Goal: Information Seeking & Learning: Learn about a topic

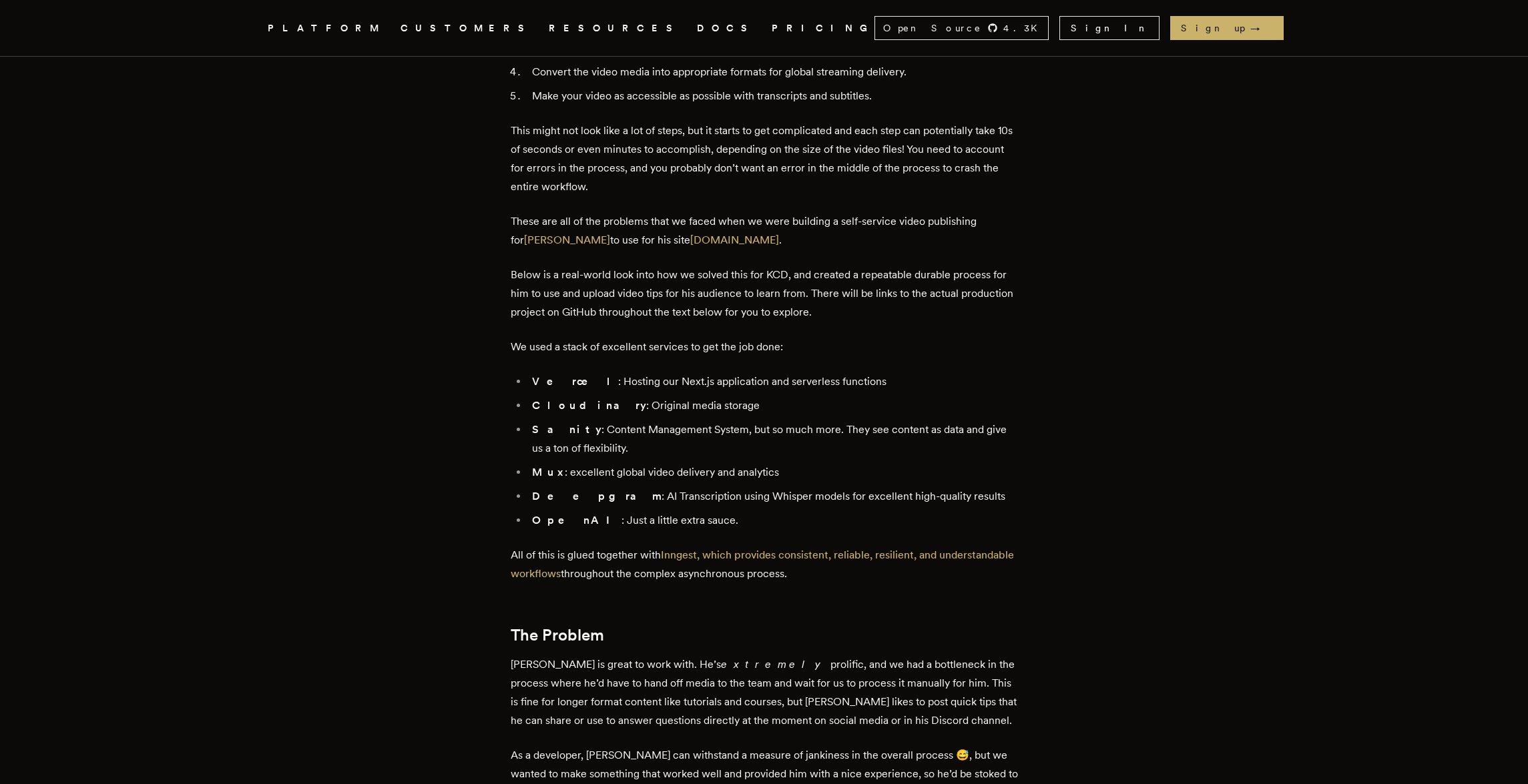
scroll to position [692, 0]
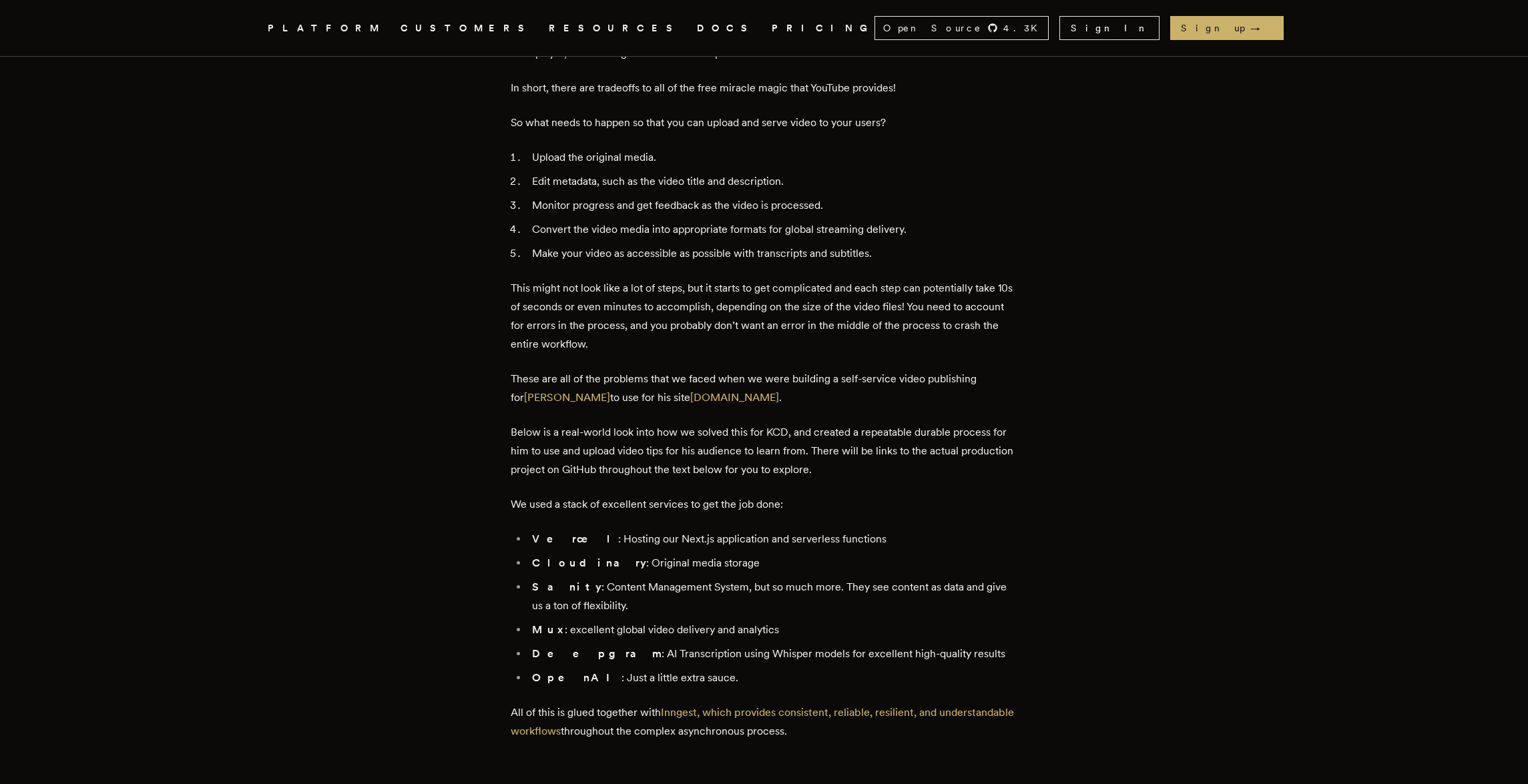
drag, startPoint x: 406, startPoint y: 202, endPoint x: 412, endPoint y: 177, distance: 25.7
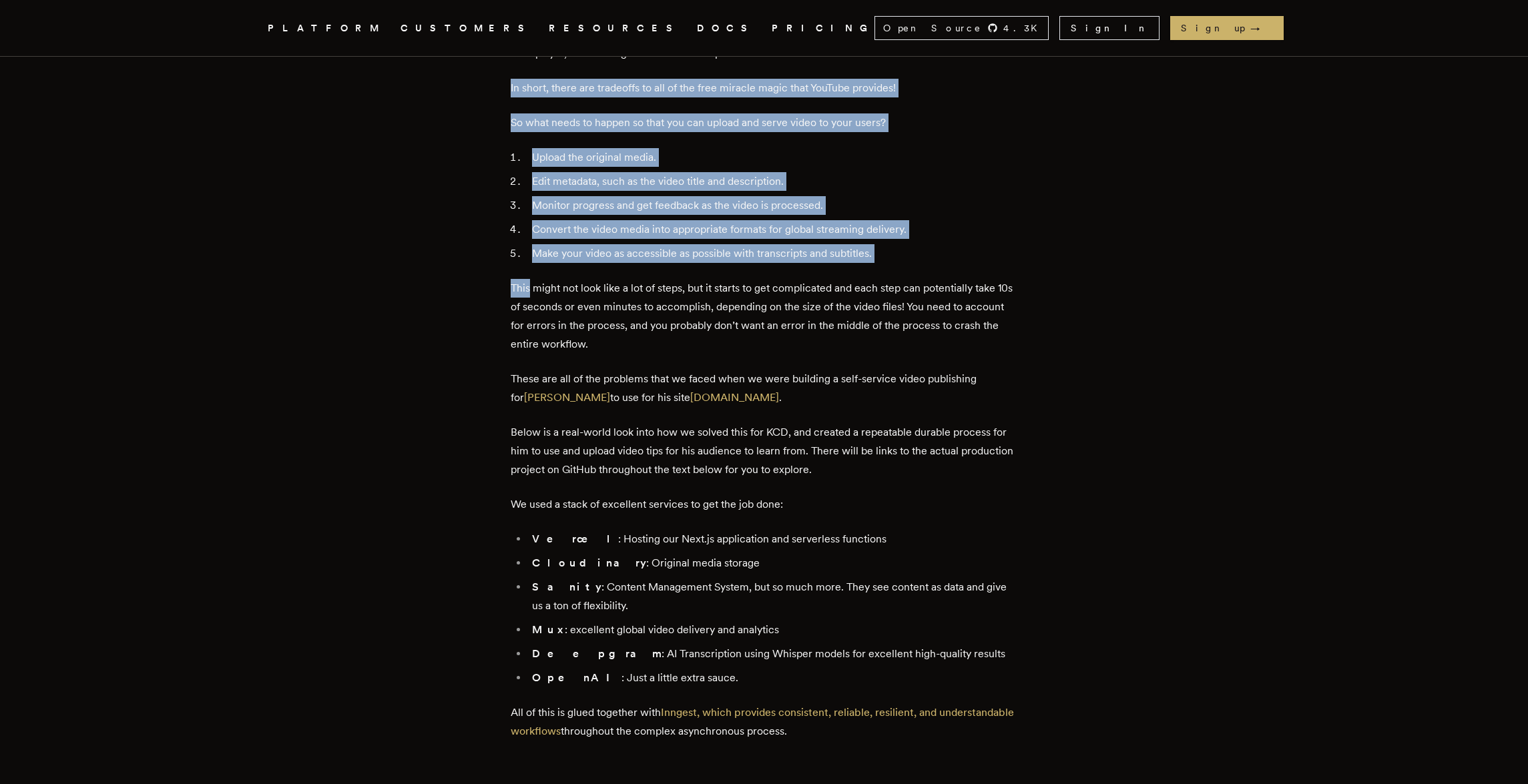
drag, startPoint x: 435, startPoint y: 81, endPoint x: 406, endPoint y: 271, distance: 192.2
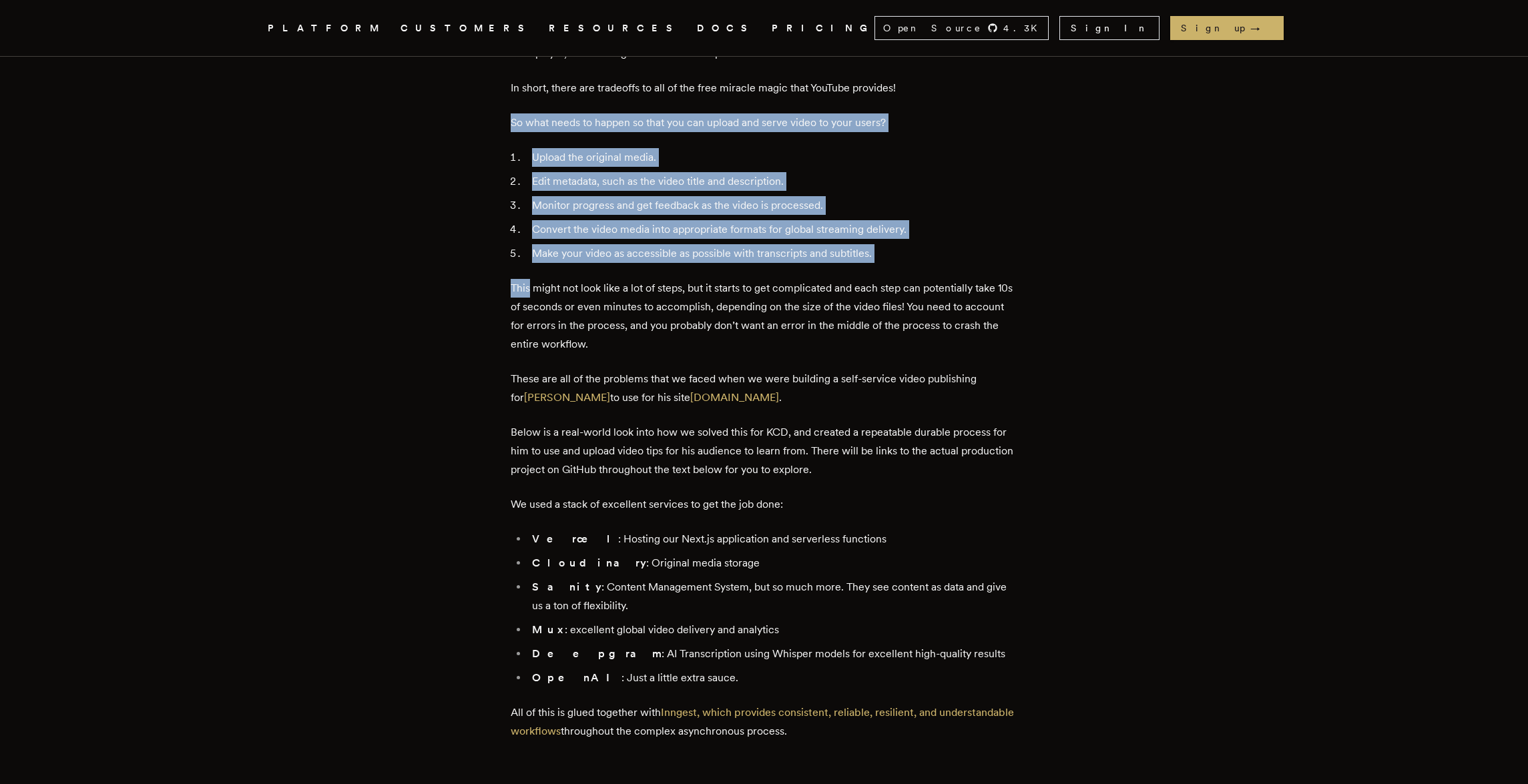
drag, startPoint x: 406, startPoint y: 271, endPoint x: 412, endPoint y: 128, distance: 143.1
drag, startPoint x: 412, startPoint y: 128, endPoint x: 397, endPoint y: 300, distance: 172.7
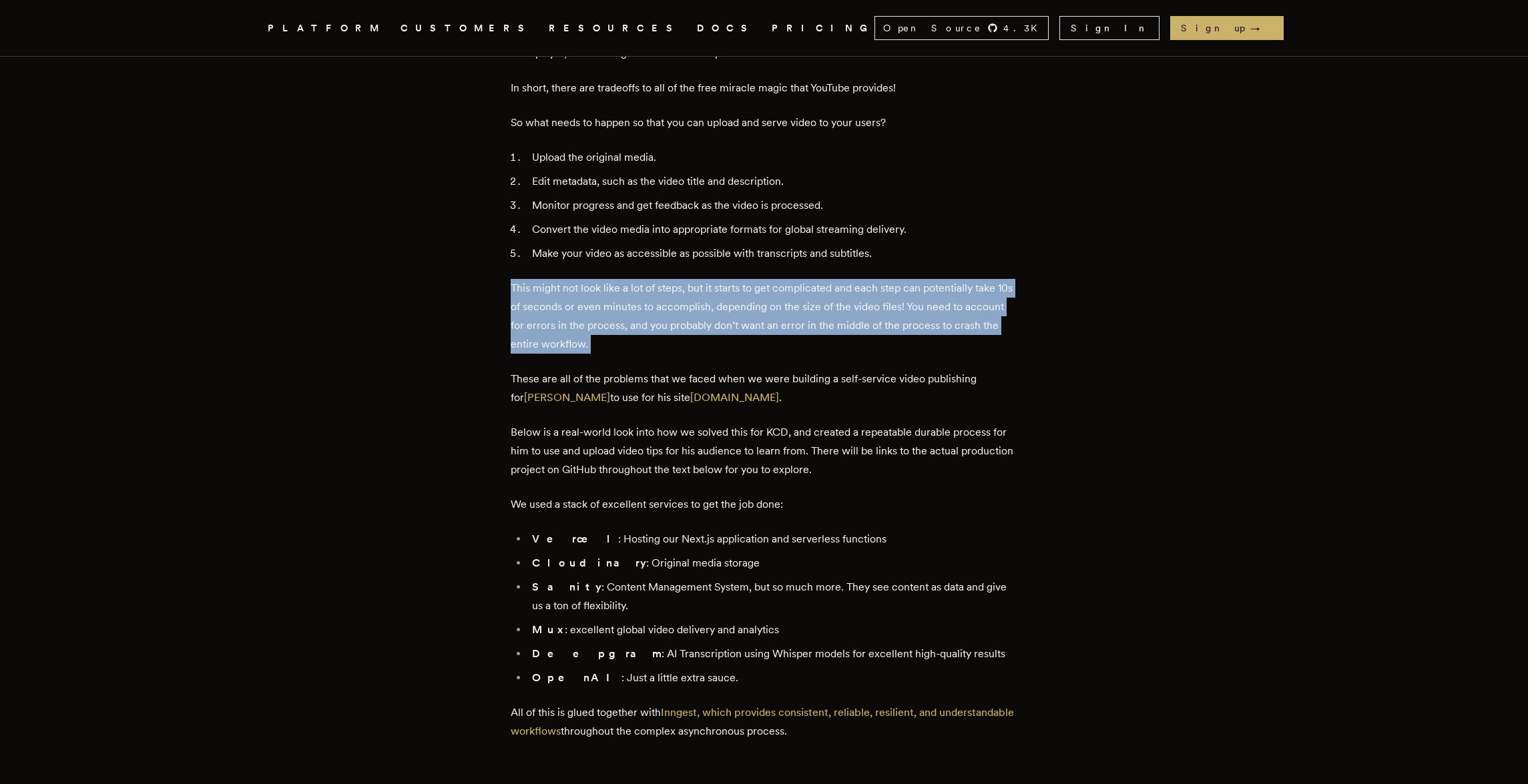
drag, startPoint x: 397, startPoint y: 303, endPoint x: 403, endPoint y: 290, distance: 14.3
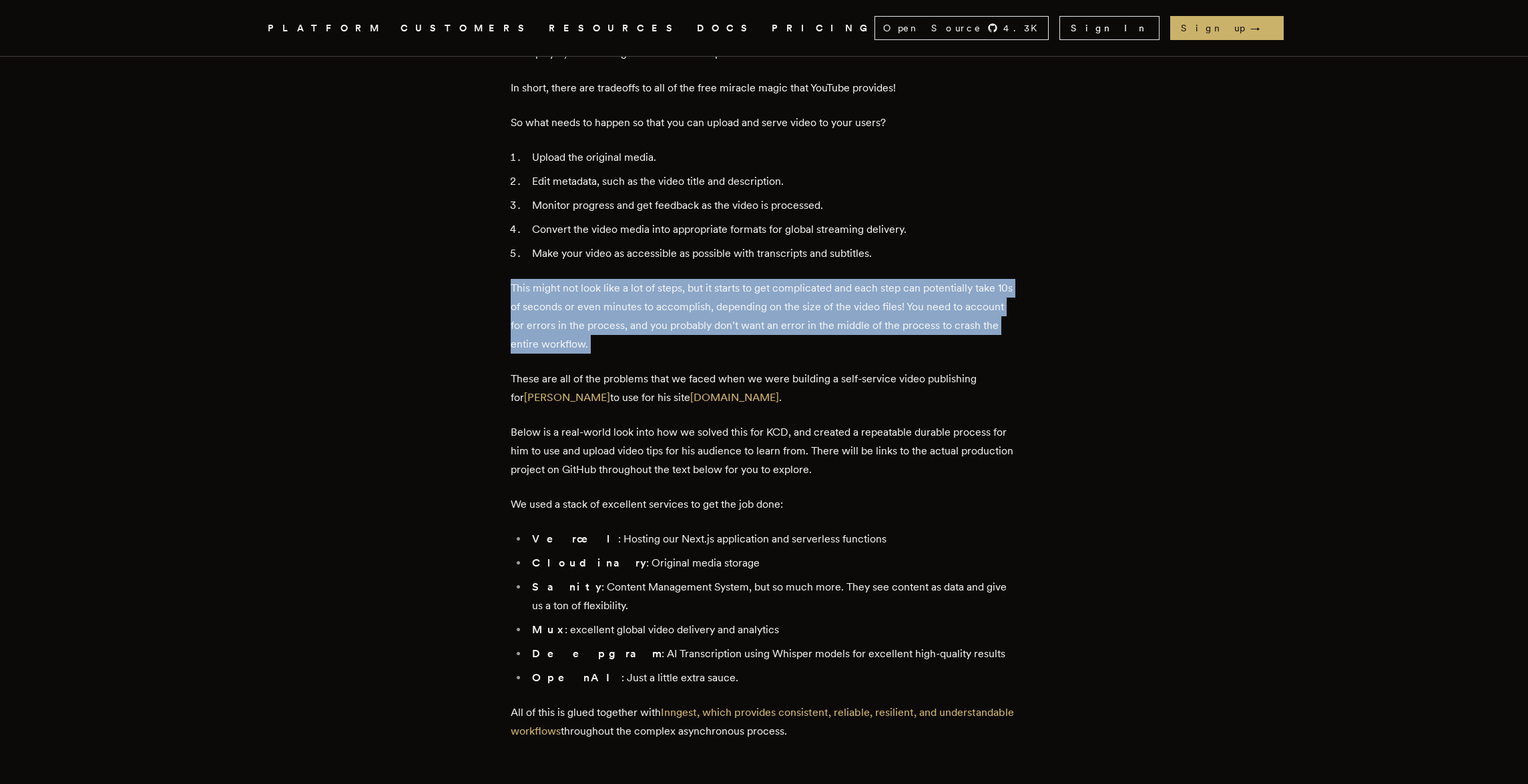
scroll to position [1039, 0]
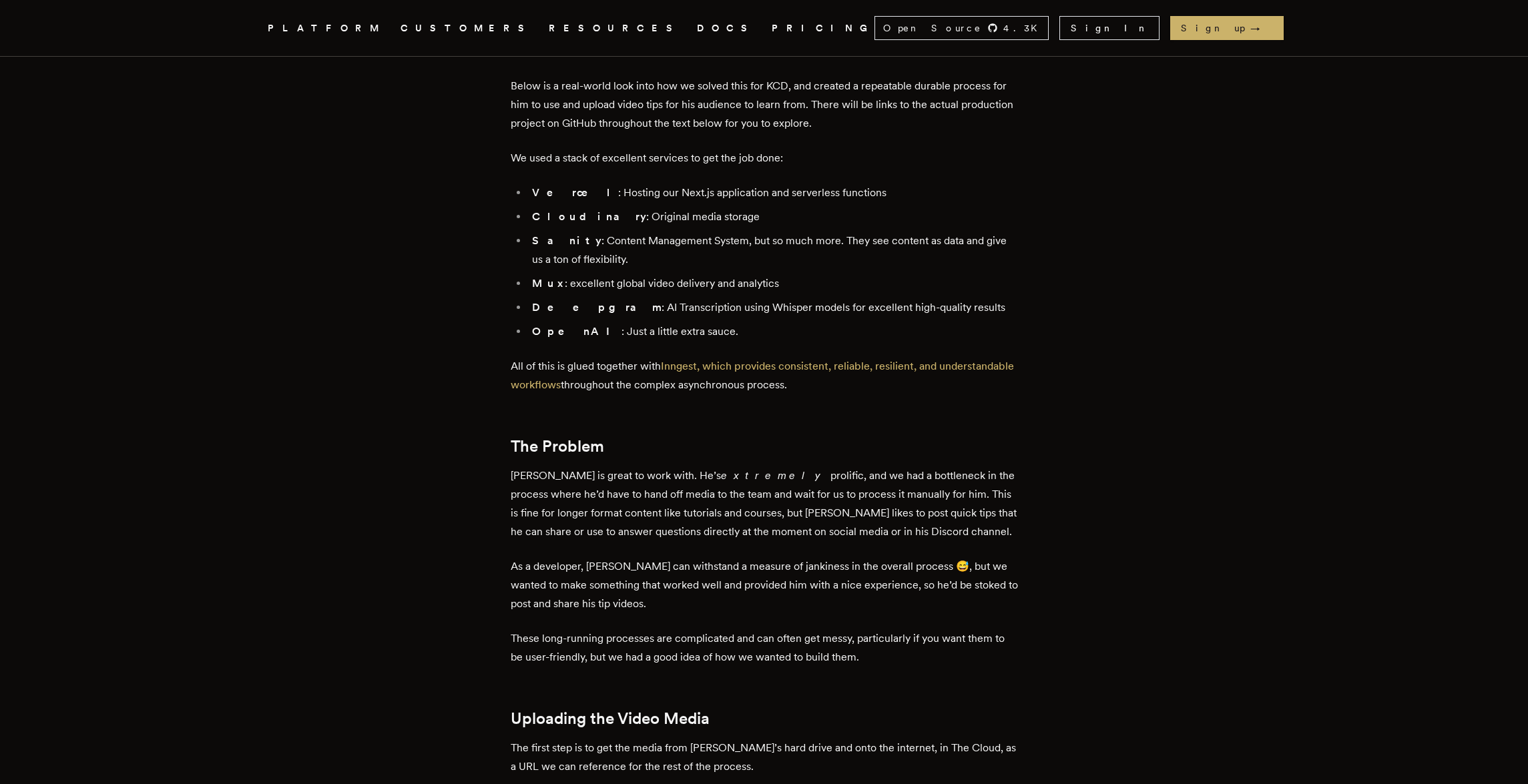
drag, startPoint x: 408, startPoint y: 150, endPoint x: 418, endPoint y: 103, distance: 48.1
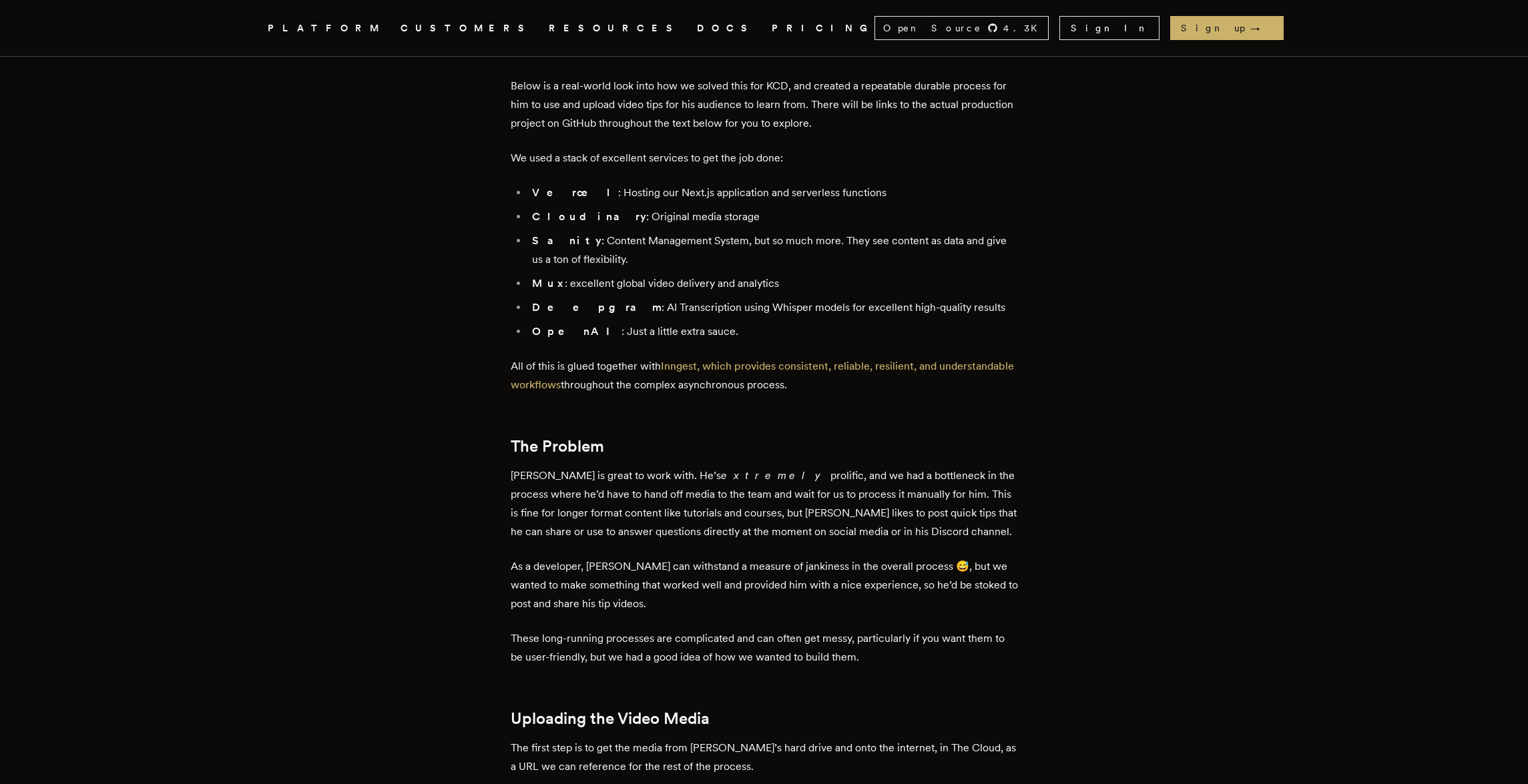
drag, startPoint x: 416, startPoint y: 204, endPoint x: 416, endPoint y: 221, distance: 17.0
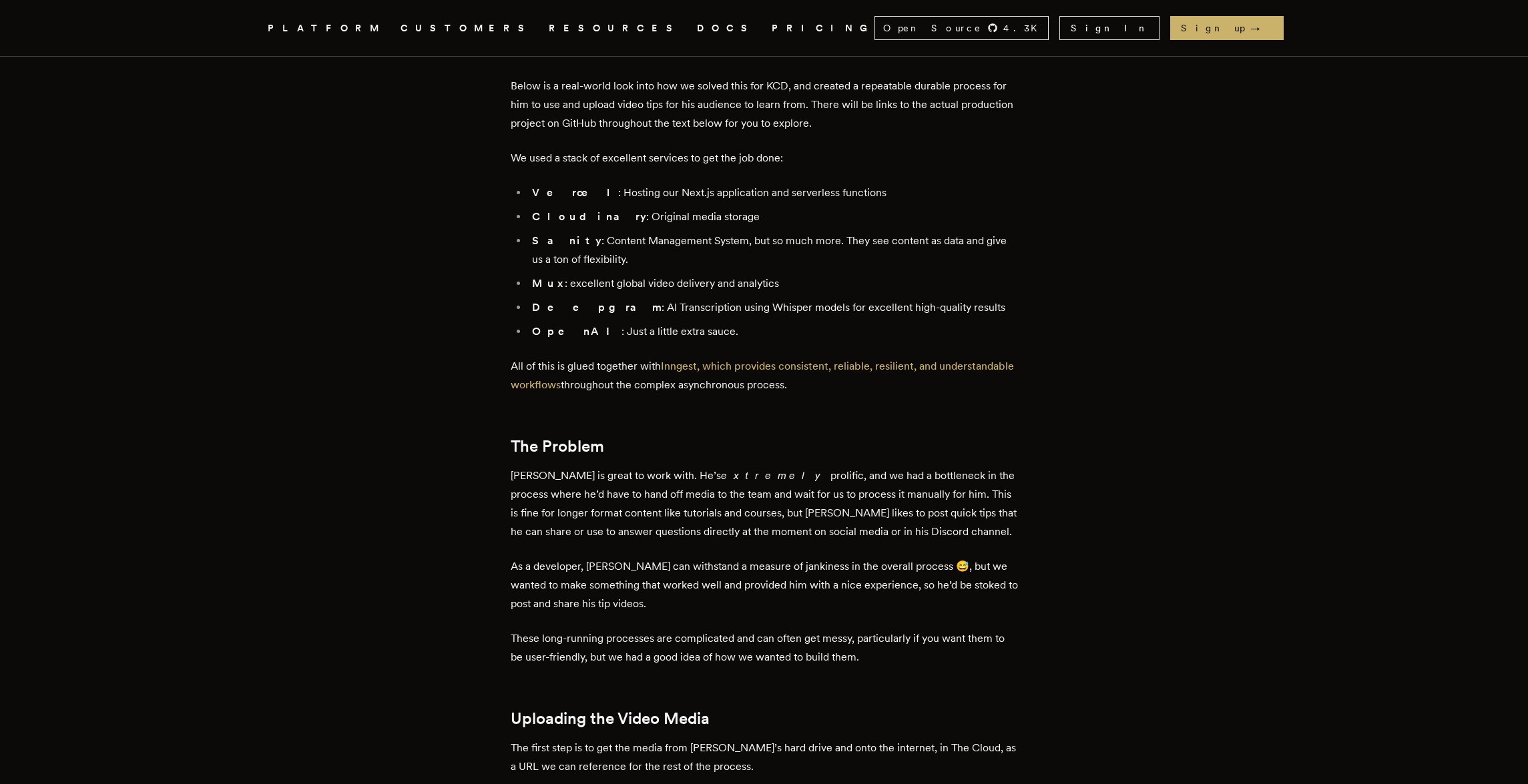
scroll to position [1384, 0]
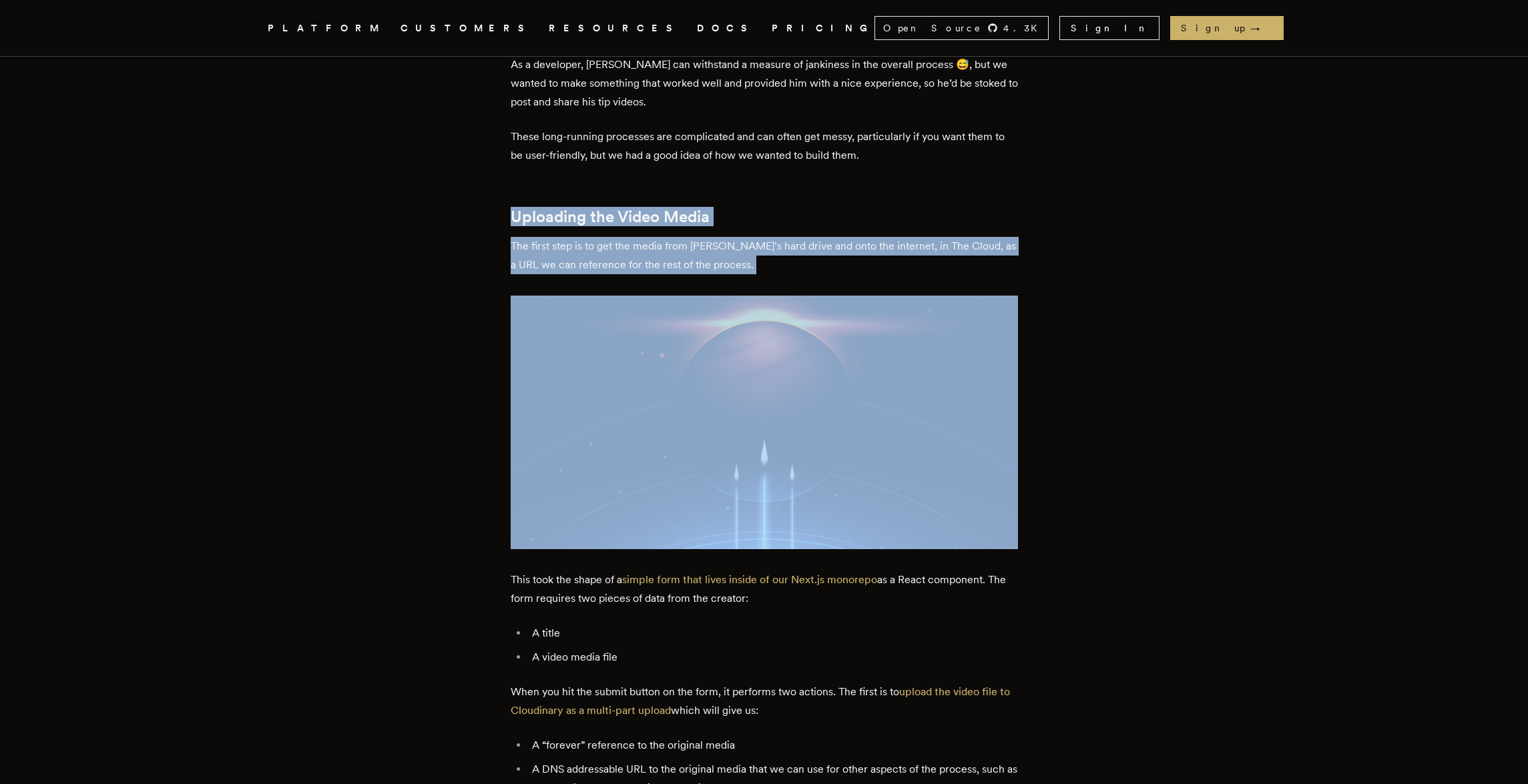
drag, startPoint x: 412, startPoint y: 310, endPoint x: 409, endPoint y: 205, distance: 105.0
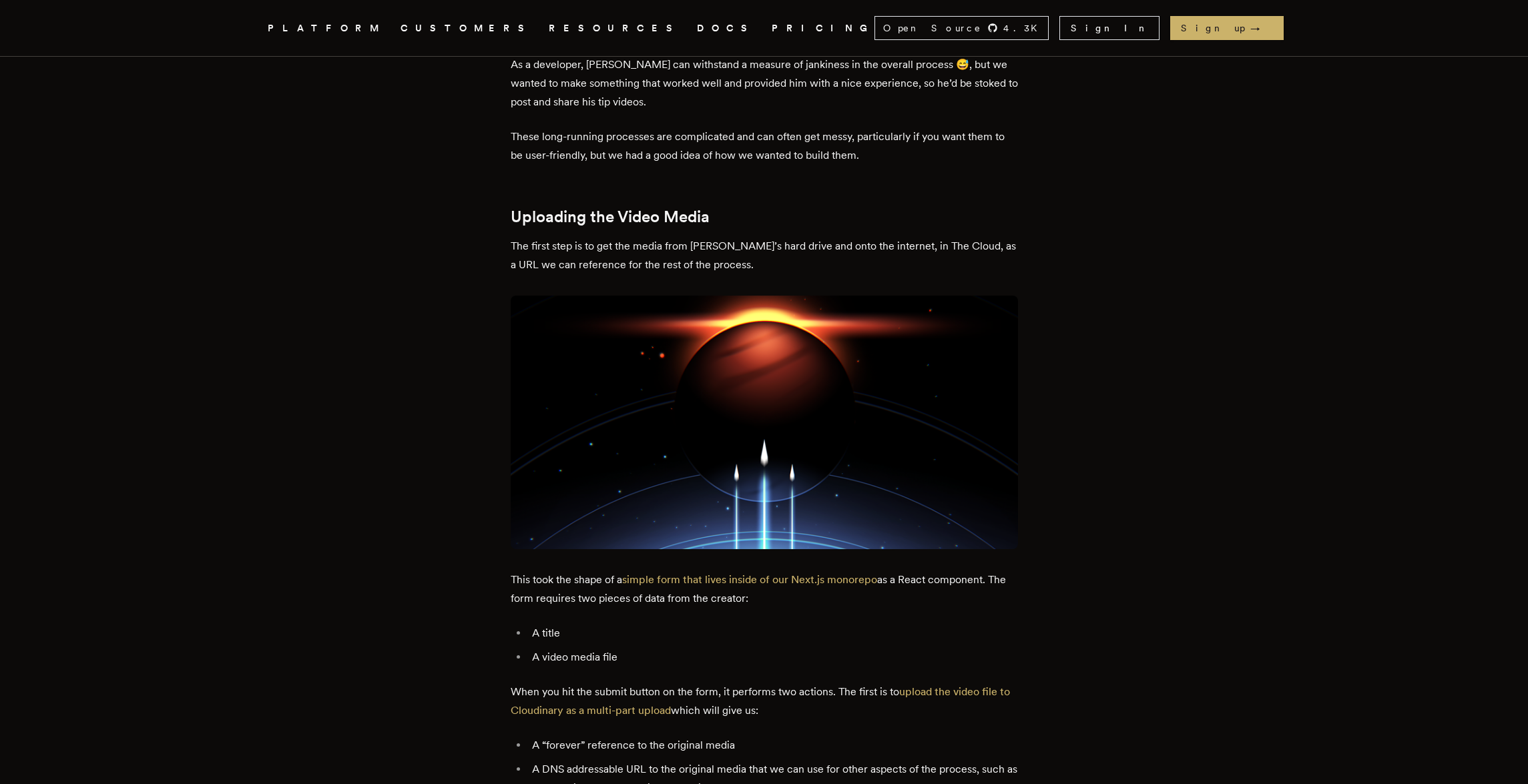
scroll to position [1384, 0]
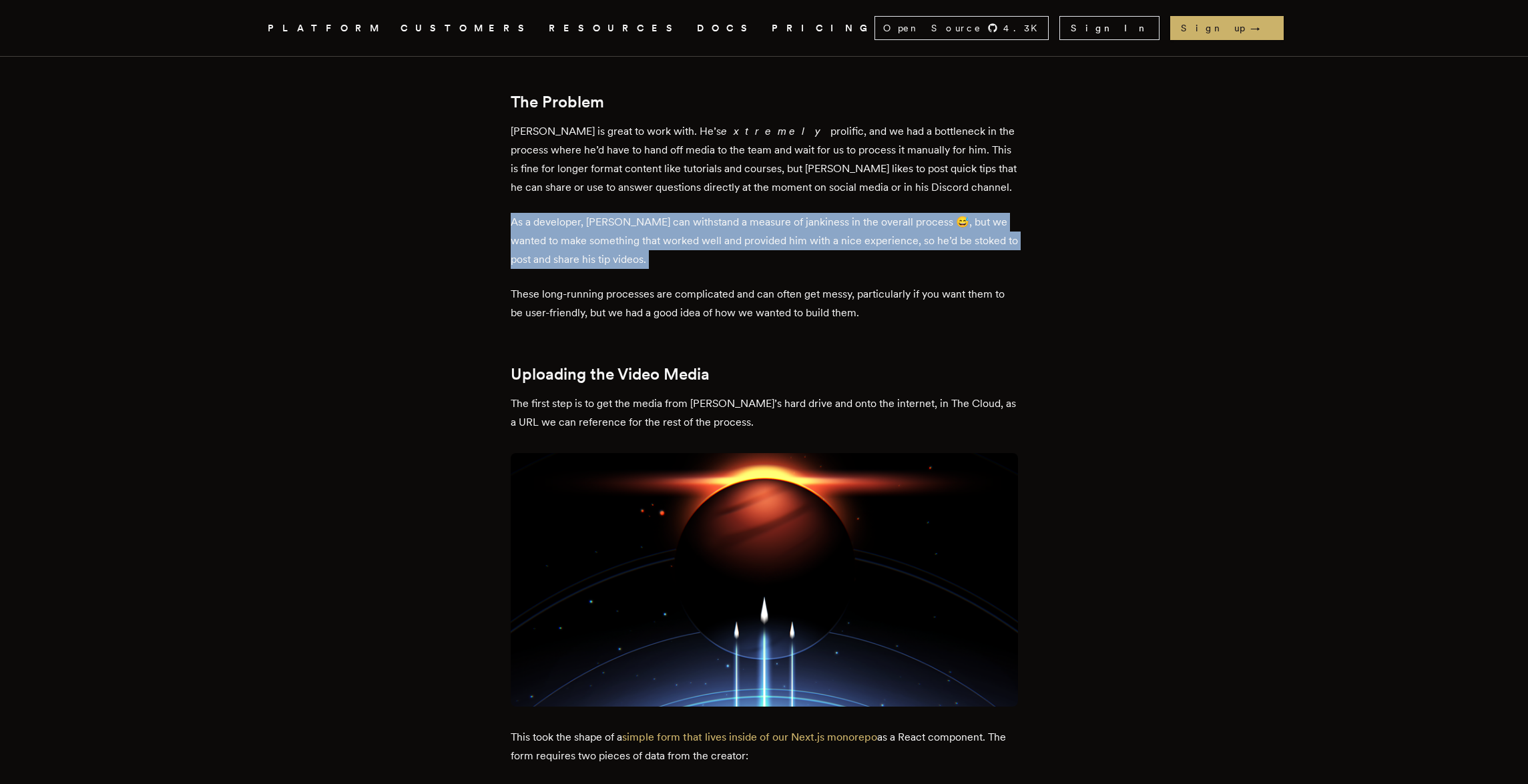
drag, startPoint x: 410, startPoint y: 203, endPoint x: 413, endPoint y: 303, distance: 100.0
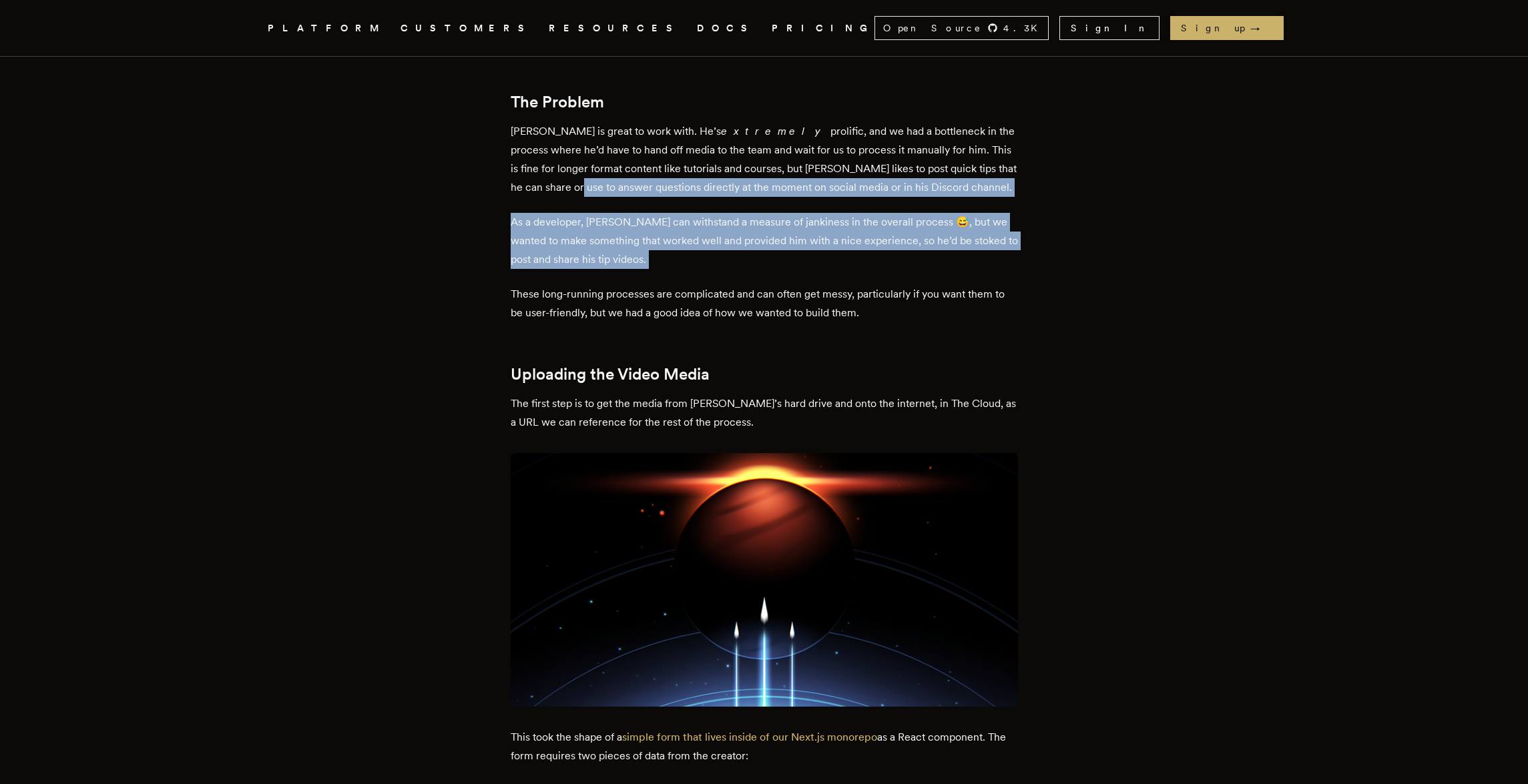
drag, startPoint x: 421, startPoint y: 225, endPoint x: 423, endPoint y: 184, distance: 41.0
drag, startPoint x: 423, startPoint y: 182, endPoint x: 413, endPoint y: 301, distance: 119.4
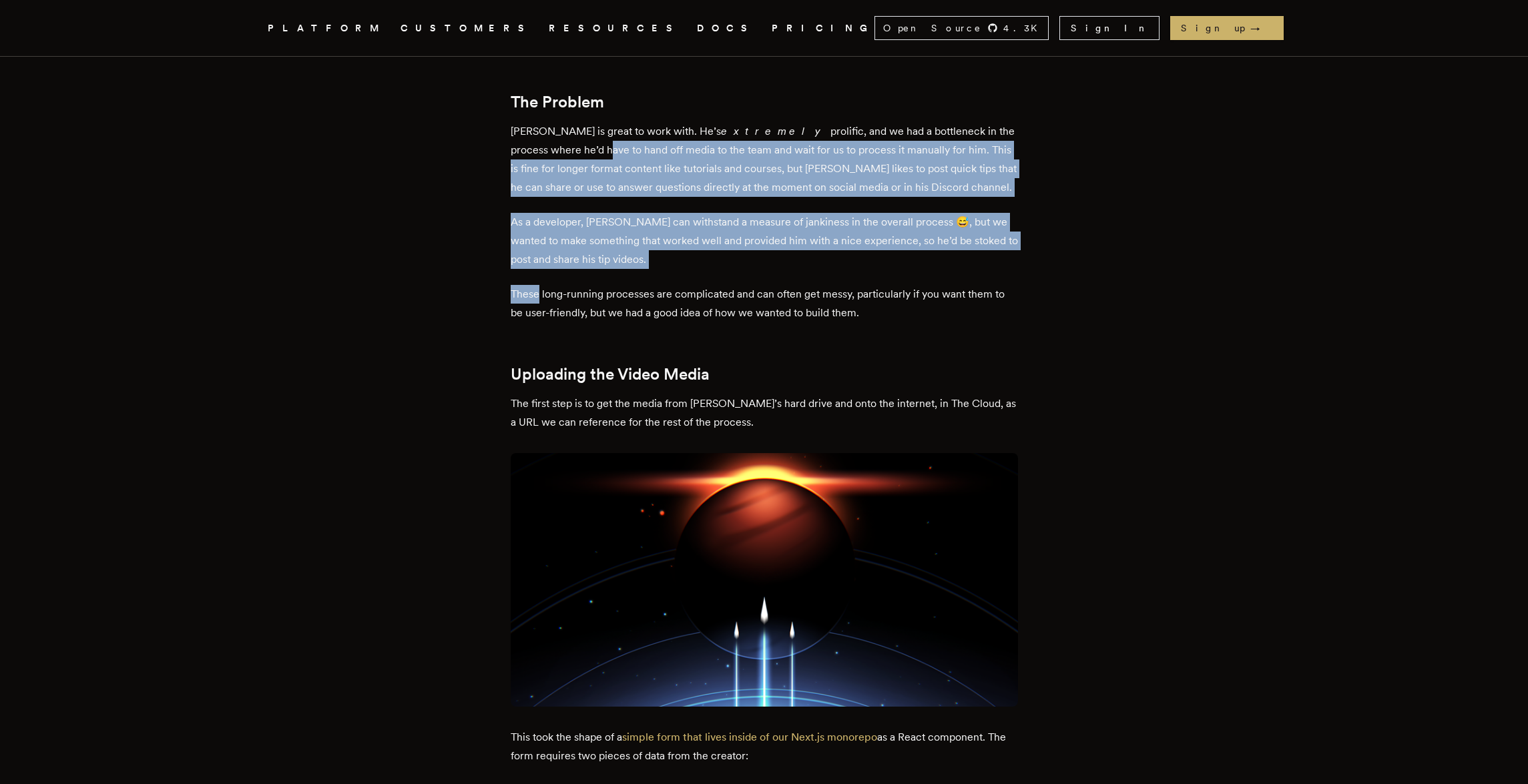
drag, startPoint x: 413, startPoint y: 300, endPoint x: 413, endPoint y: 159, distance: 141.0
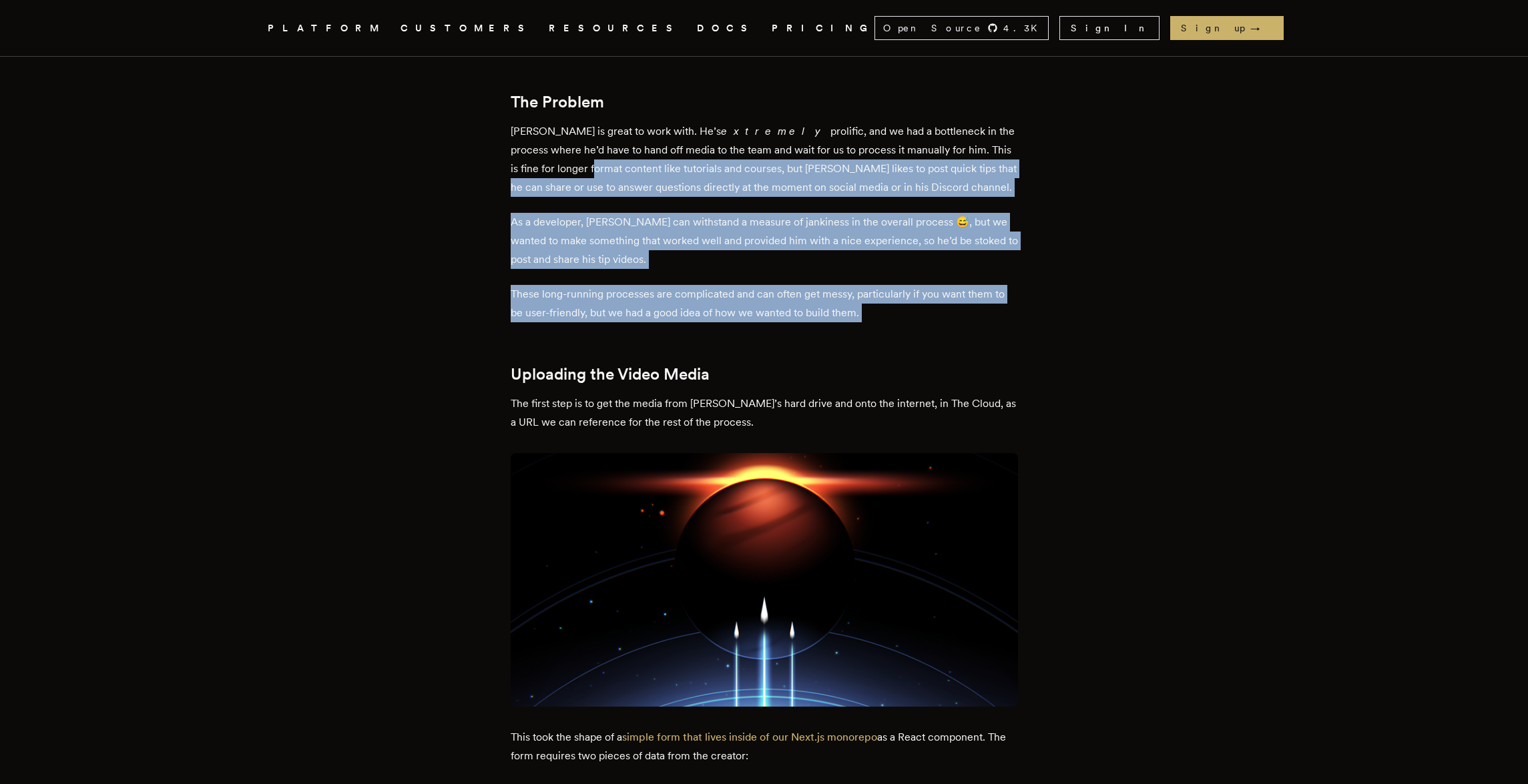
drag, startPoint x: 413, startPoint y: 172, endPoint x: 408, endPoint y: 347, distance: 175.1
drag, startPoint x: 411, startPoint y: 299, endPoint x: 411, endPoint y: 162, distance: 137.0
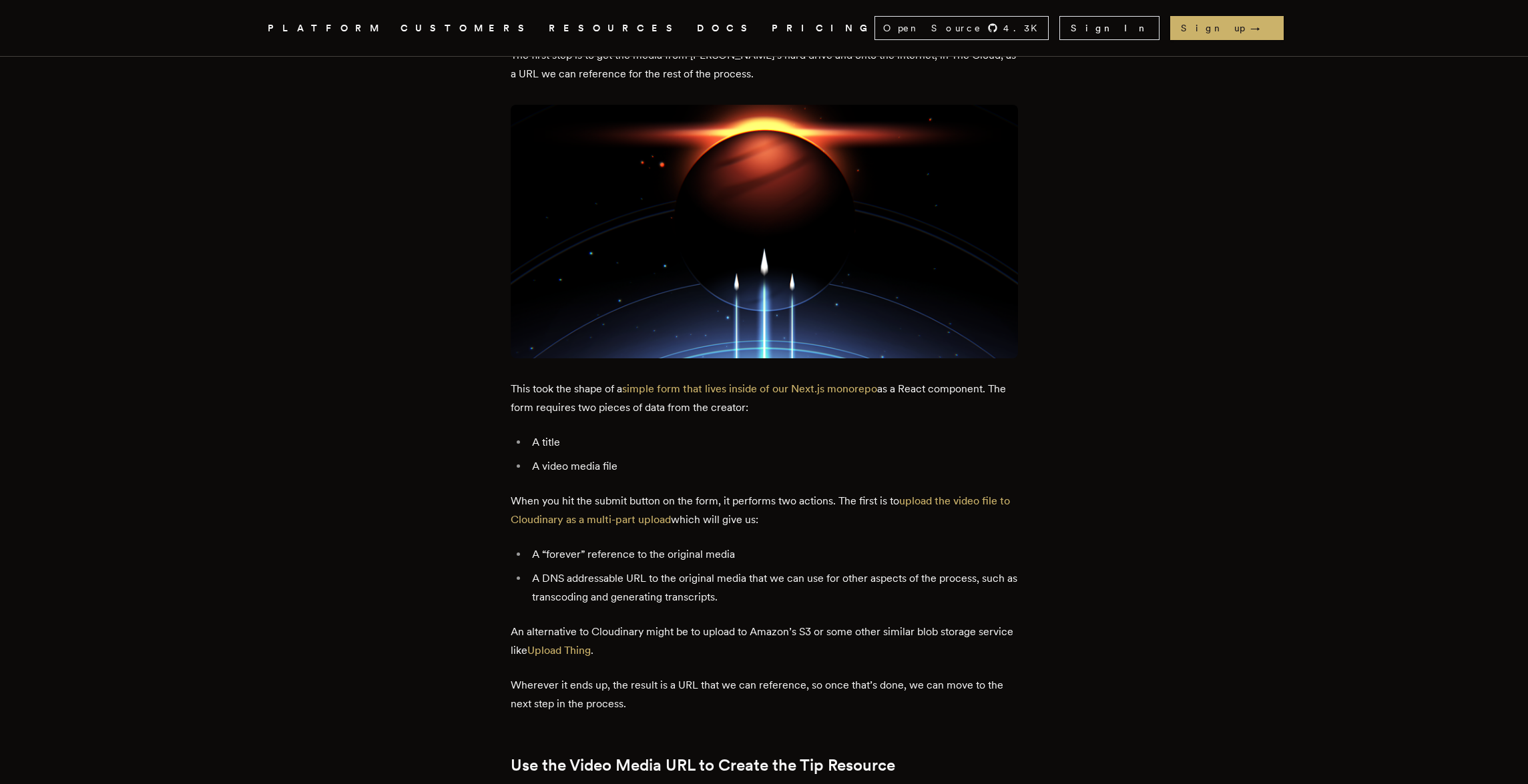
scroll to position [1889, 0]
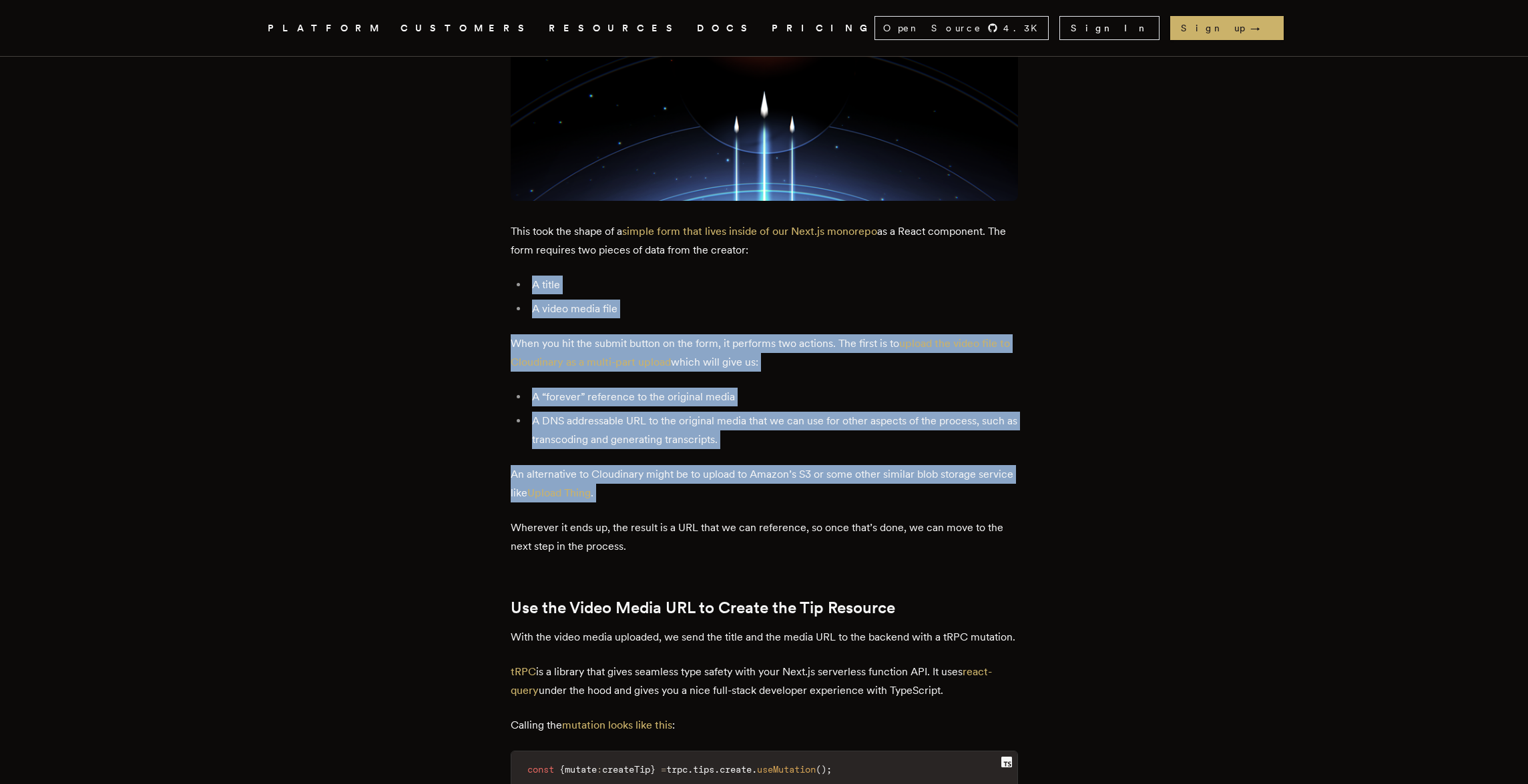
drag, startPoint x: 382, startPoint y: 267, endPoint x: 370, endPoint y: 503, distance: 236.3
drag, startPoint x: 372, startPoint y: 456, endPoint x: 371, endPoint y: 272, distance: 184.0
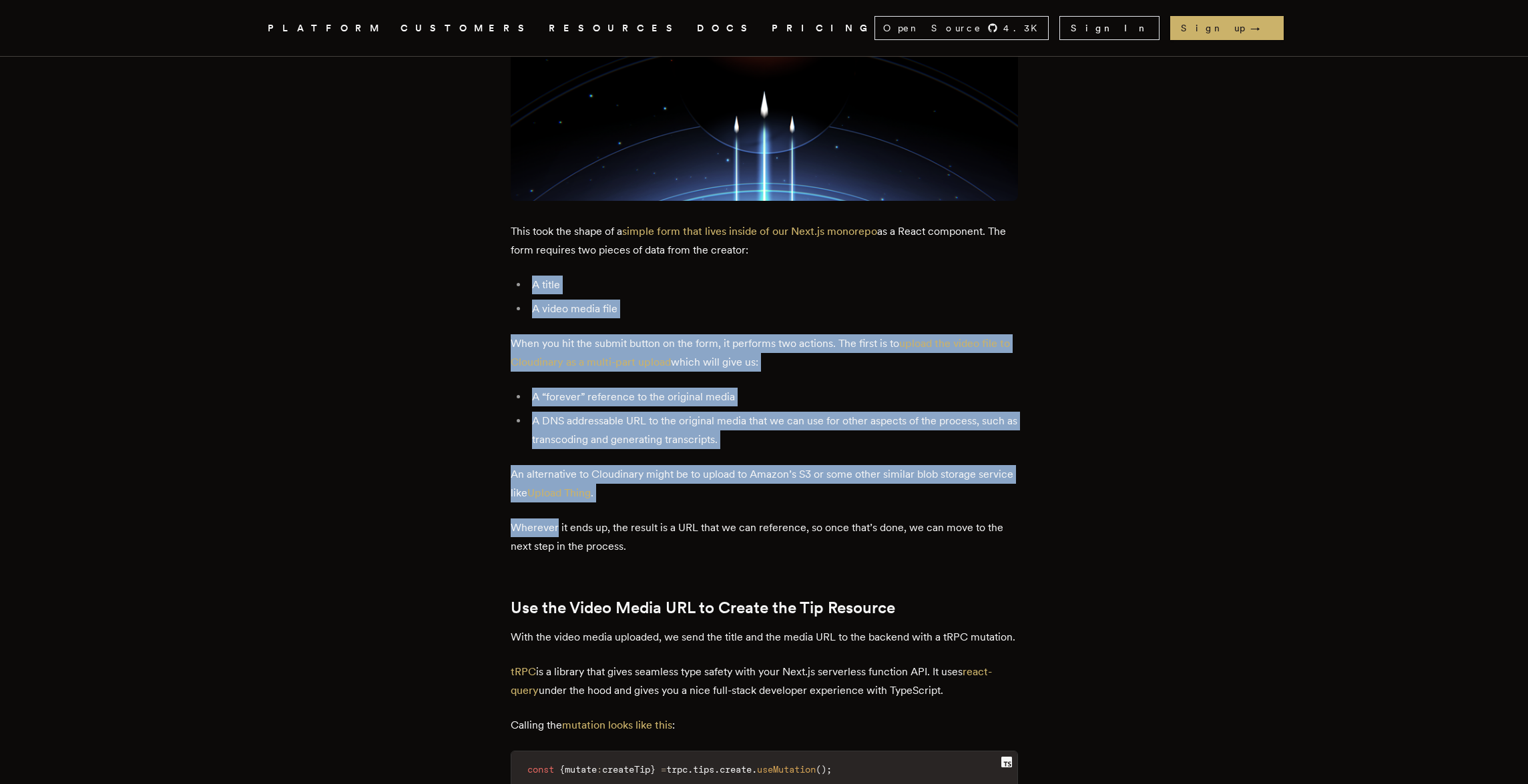
drag, startPoint x: 371, startPoint y: 271, endPoint x: 368, endPoint y: 526, distance: 255.0
drag, startPoint x: 368, startPoint y: 526, endPoint x: 370, endPoint y: 301, distance: 225.0
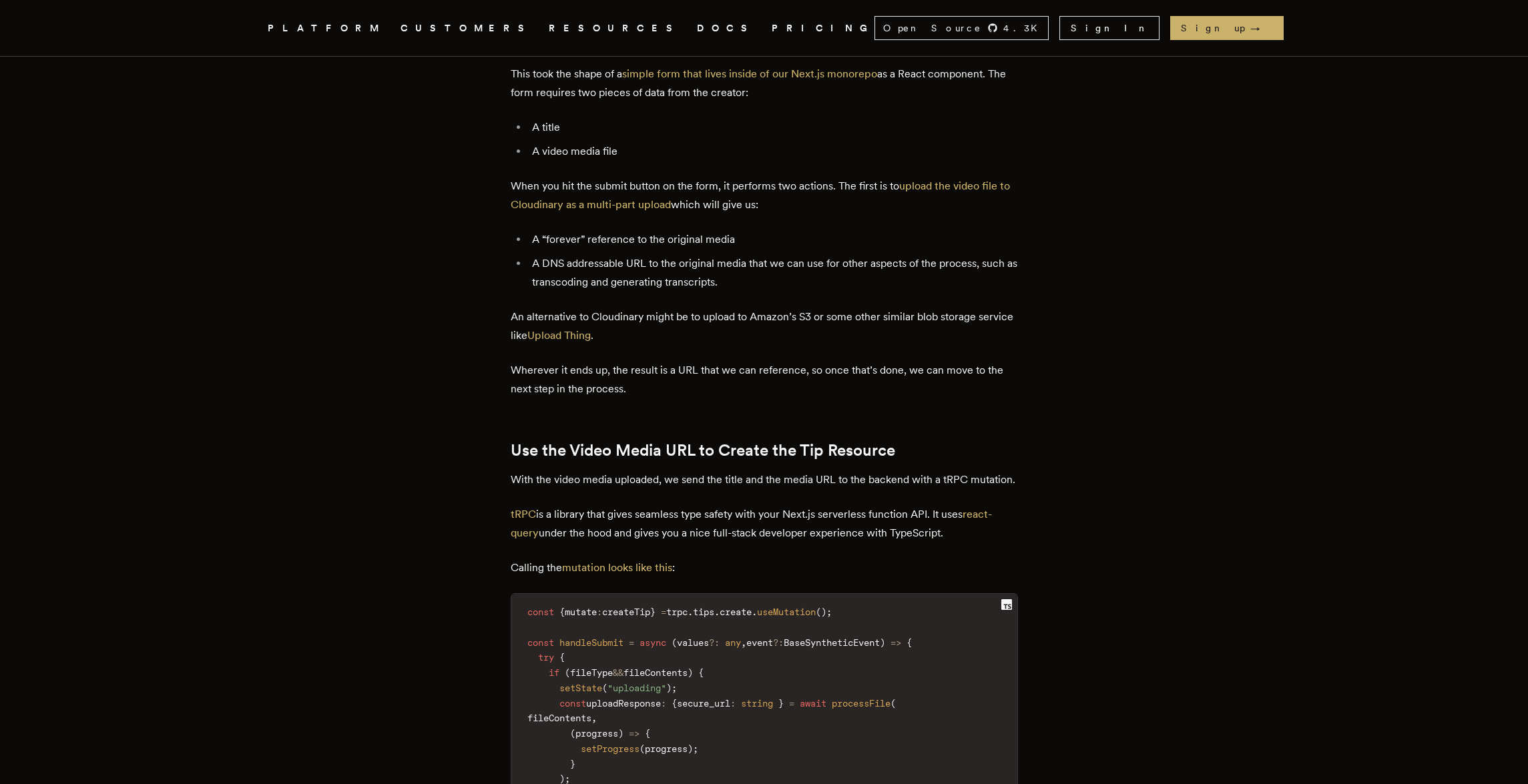
scroll to position [2205, 0]
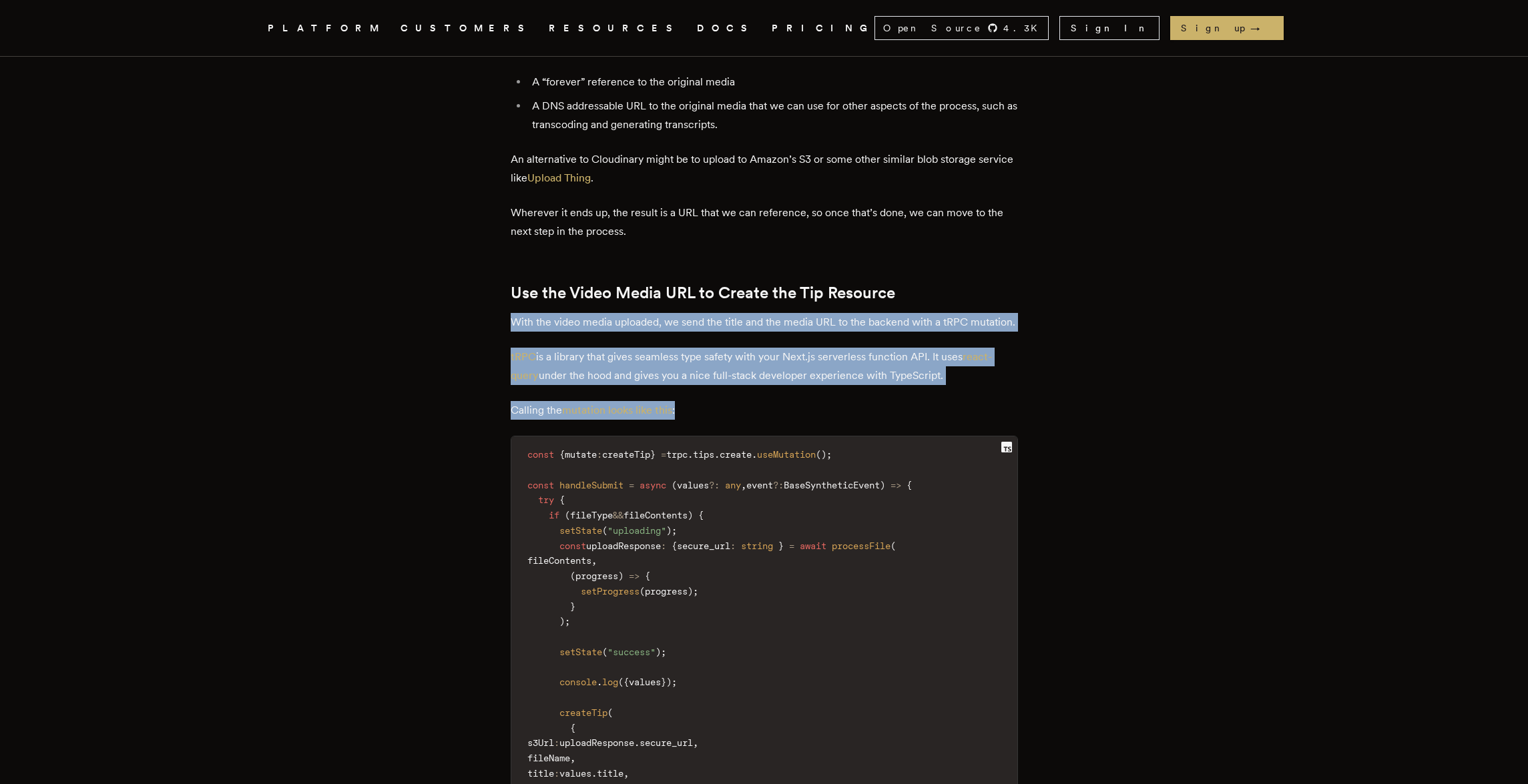
drag, startPoint x: 384, startPoint y: 380, endPoint x: 388, endPoint y: 441, distance: 61.1
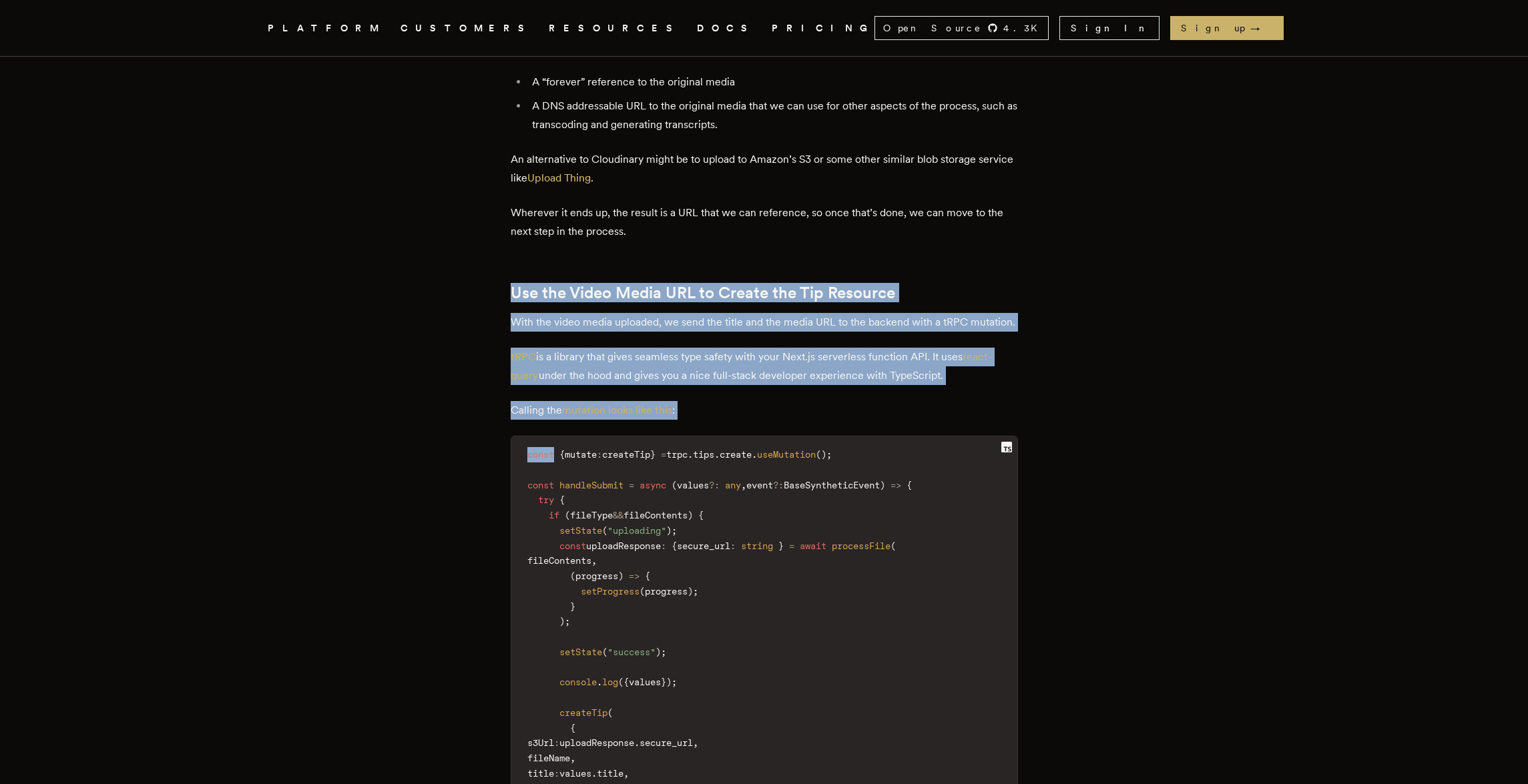
drag, startPoint x: 388, startPoint y: 437, endPoint x: 388, endPoint y: 276, distance: 161.0
drag, startPoint x: 383, startPoint y: 438, endPoint x: 383, endPoint y: 460, distance: 22.0
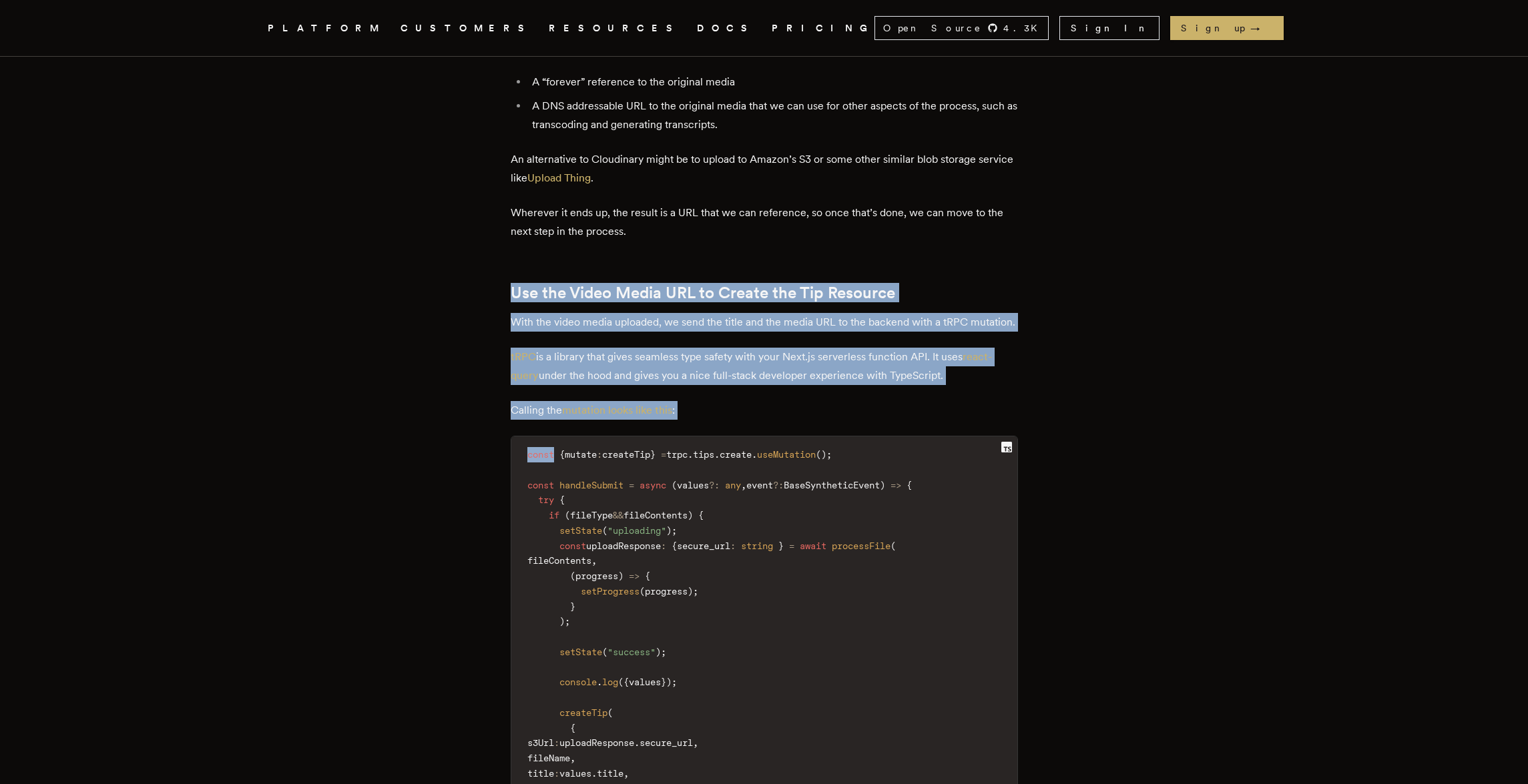
drag, startPoint x: 383, startPoint y: 460, endPoint x: 369, endPoint y: 283, distance: 177.6
drag, startPoint x: 369, startPoint y: 282, endPoint x: 369, endPoint y: 432, distance: 150.0
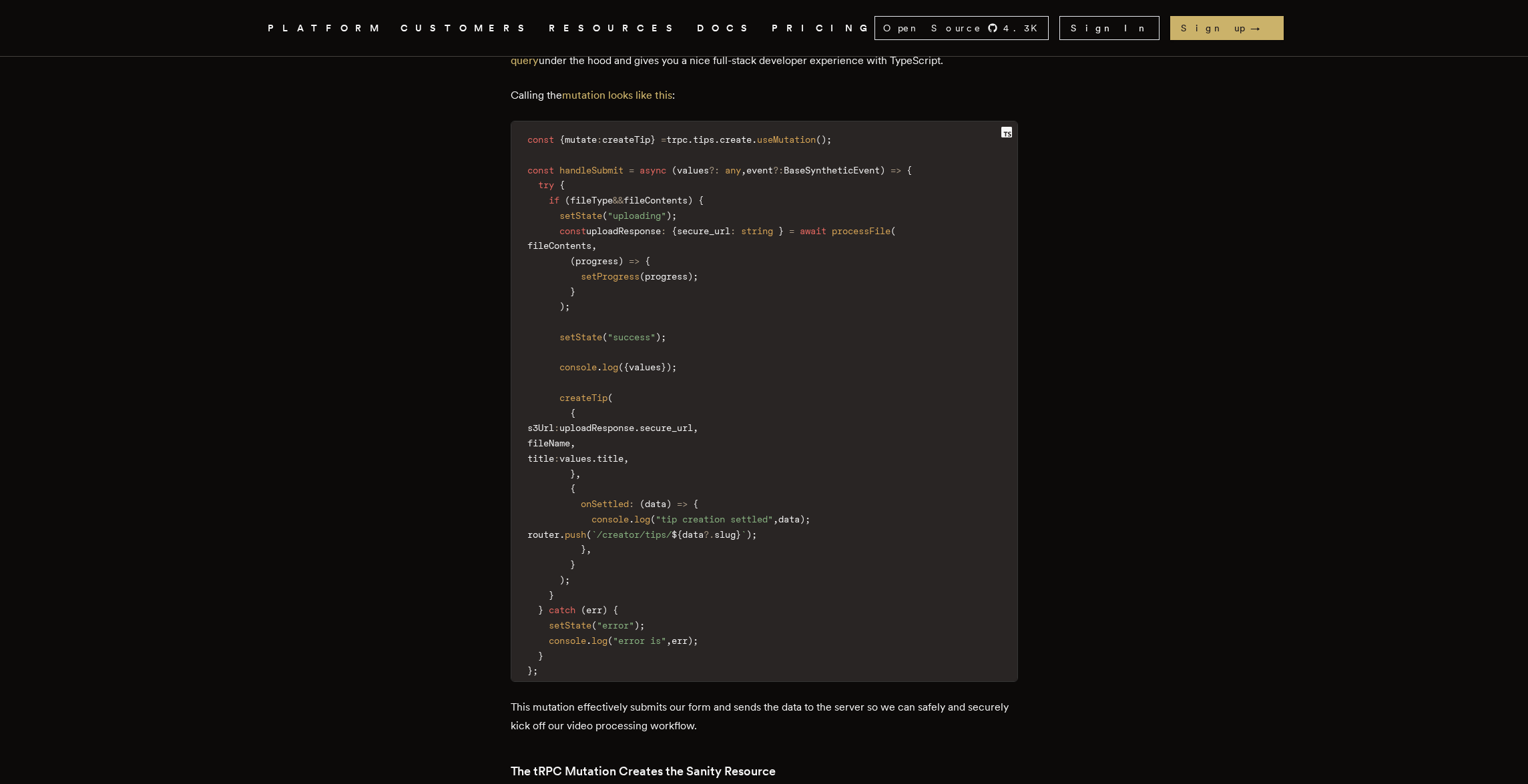
scroll to position [2866, 0]
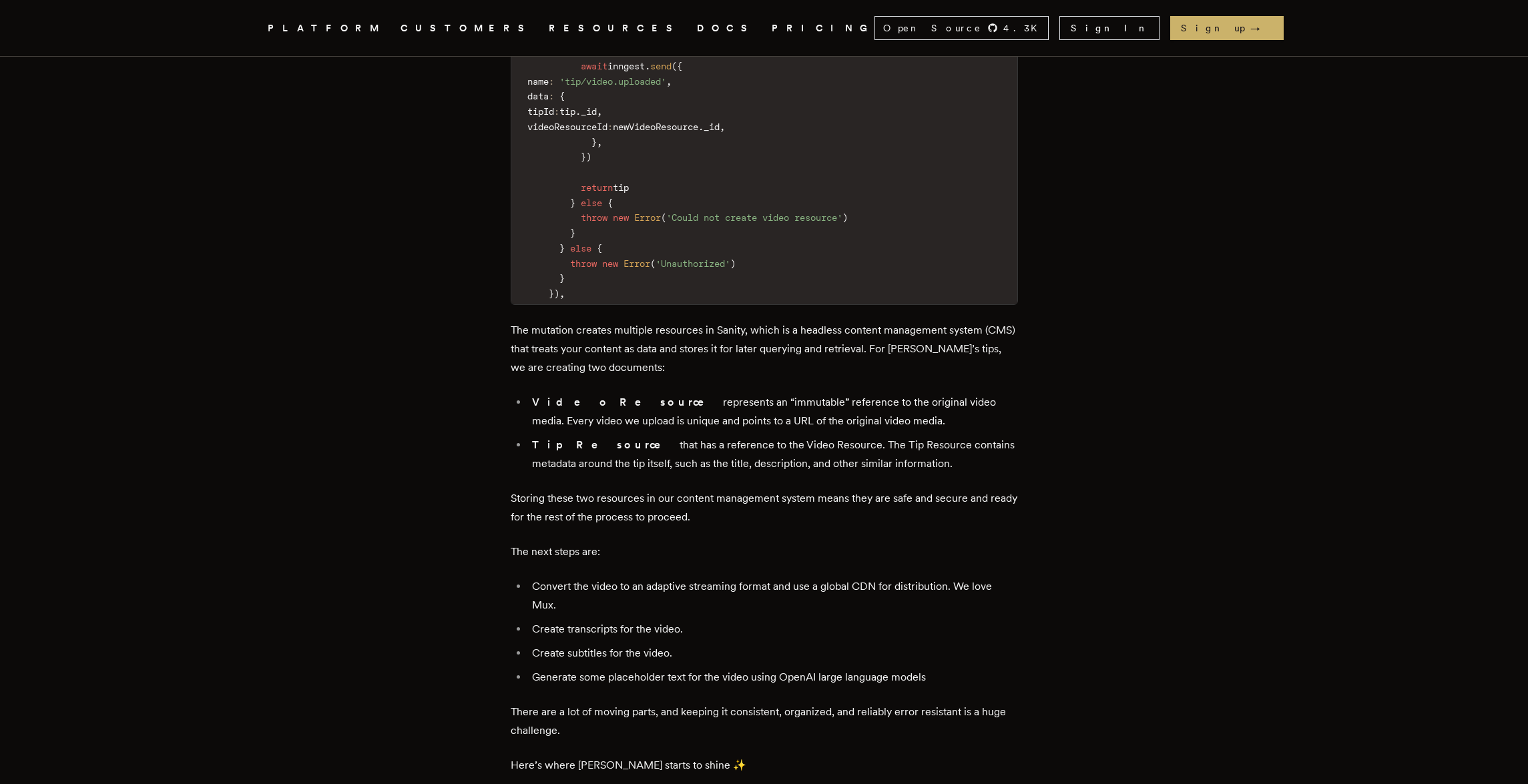
scroll to position [4386, 0]
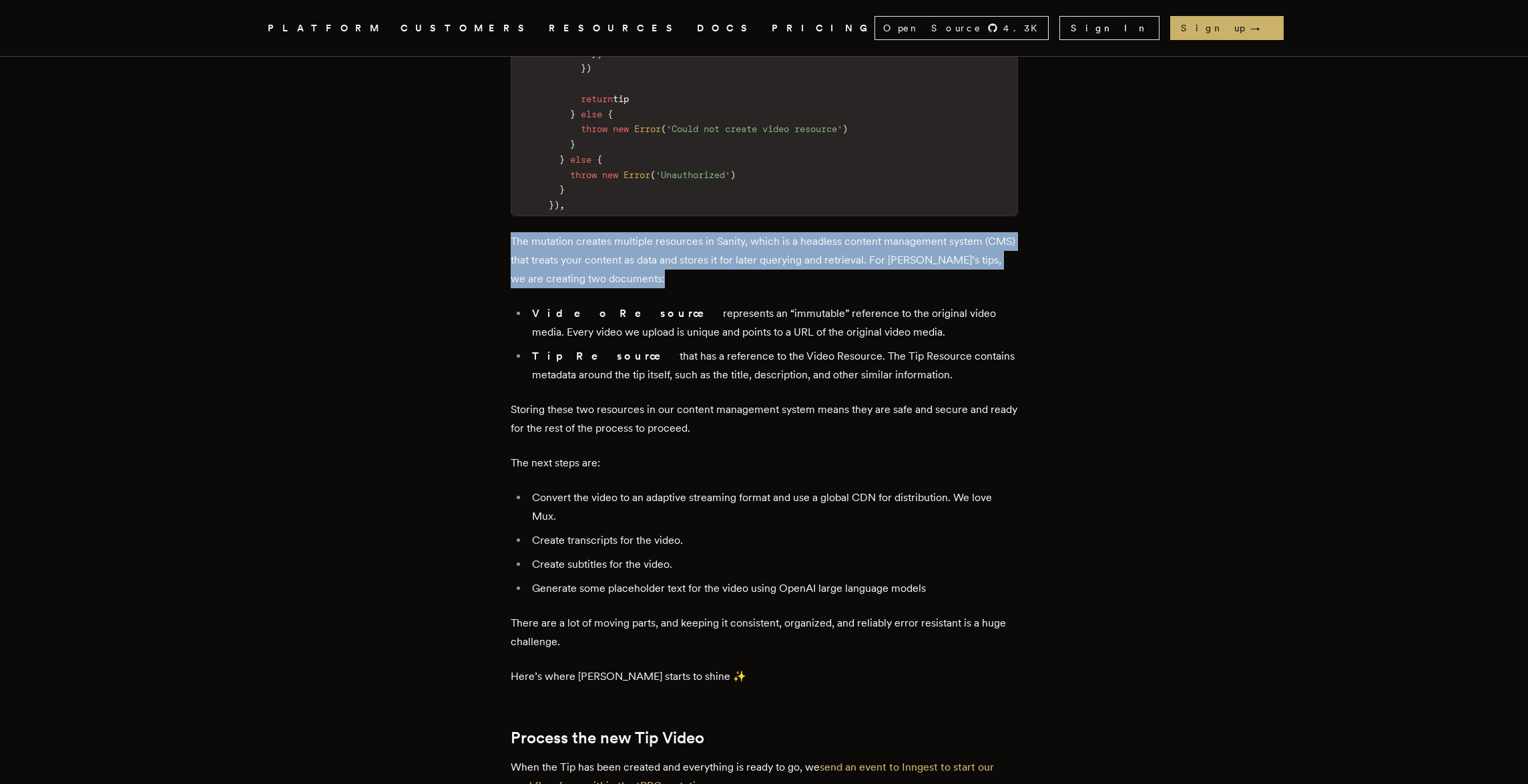
drag, startPoint x: 423, startPoint y: 275, endPoint x: 424, endPoint y: 319, distance: 44.0
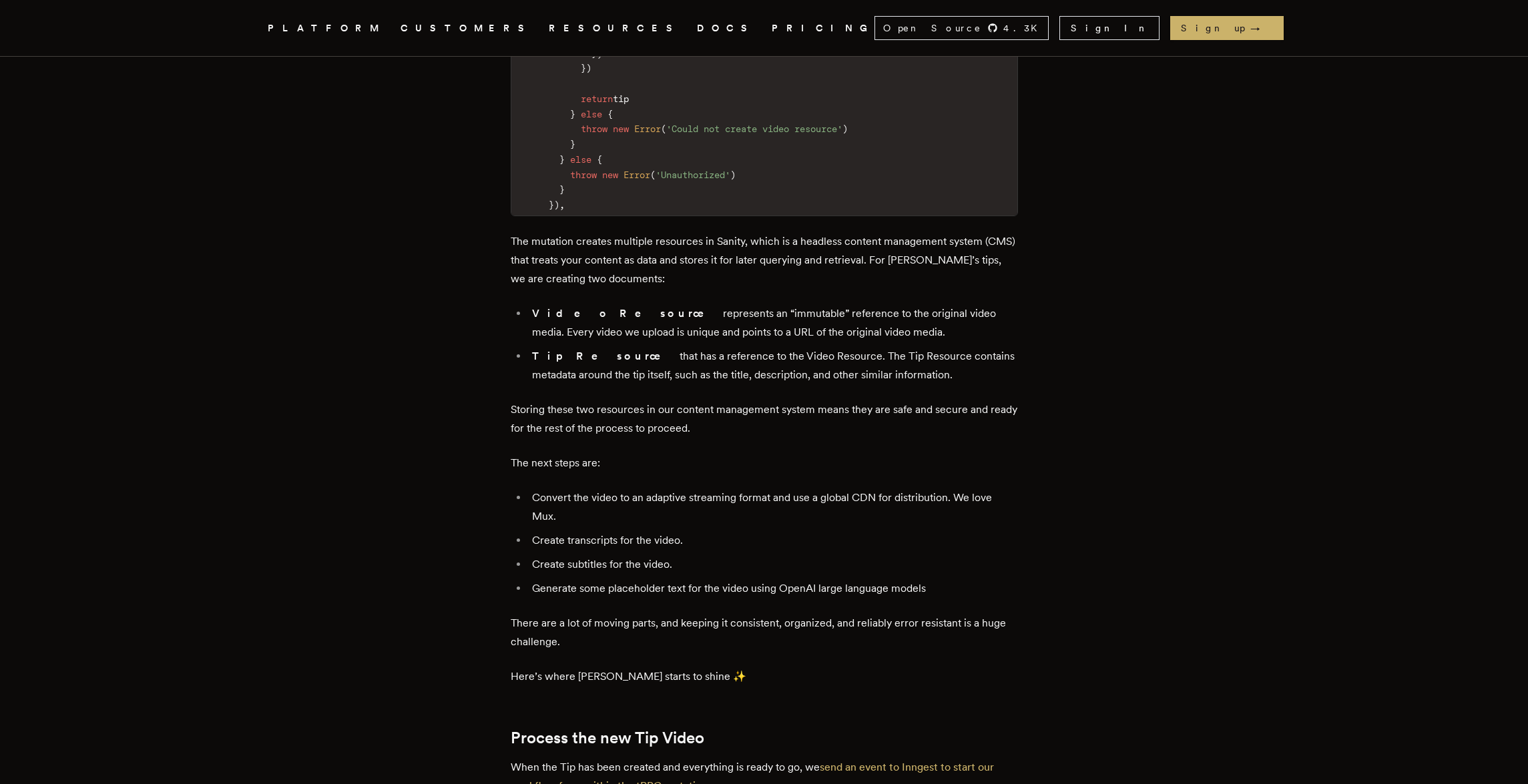
scroll to position [4544, 0]
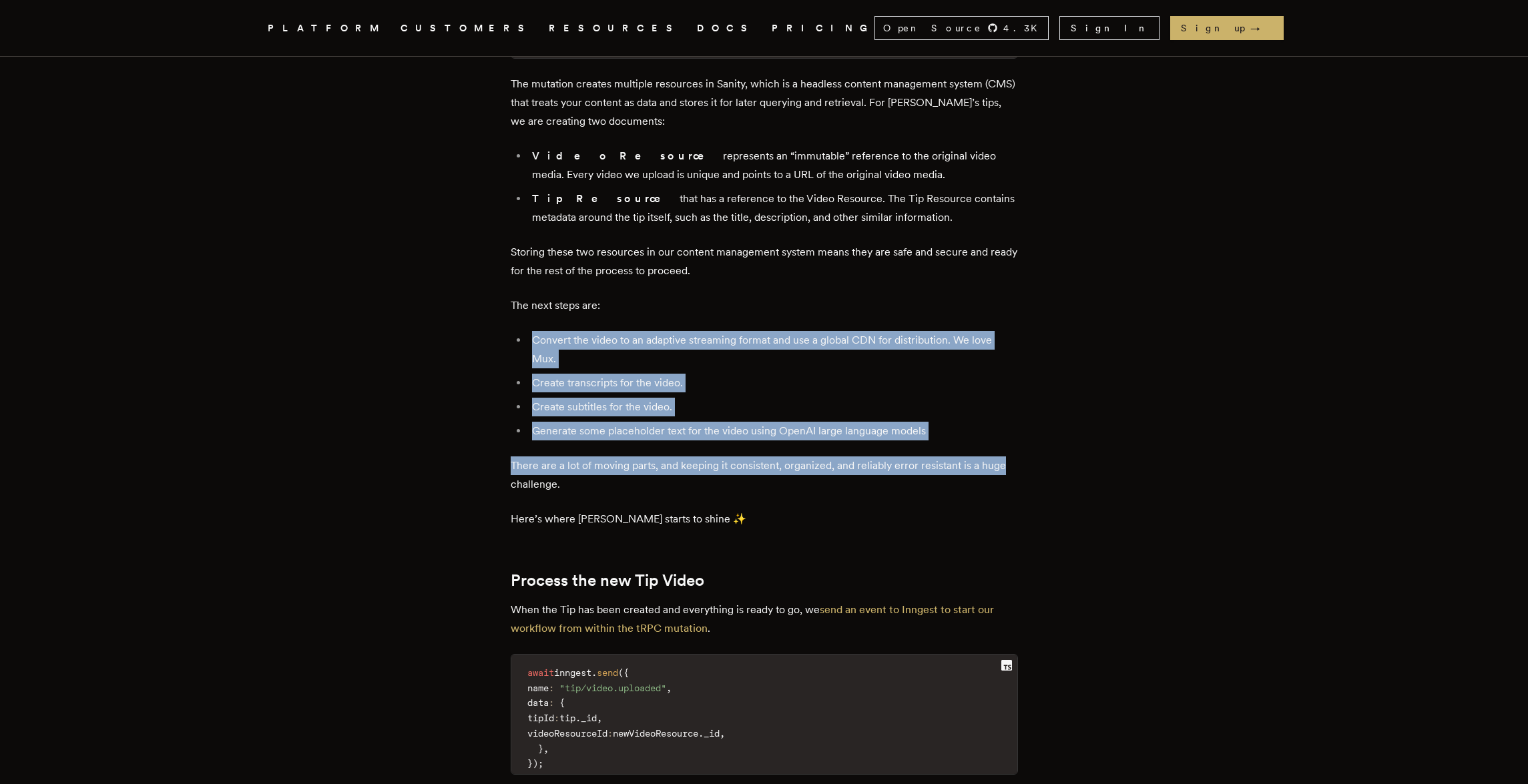
drag, startPoint x: 1145, startPoint y: 489, endPoint x: 1111, endPoint y: 347, distance: 146.0
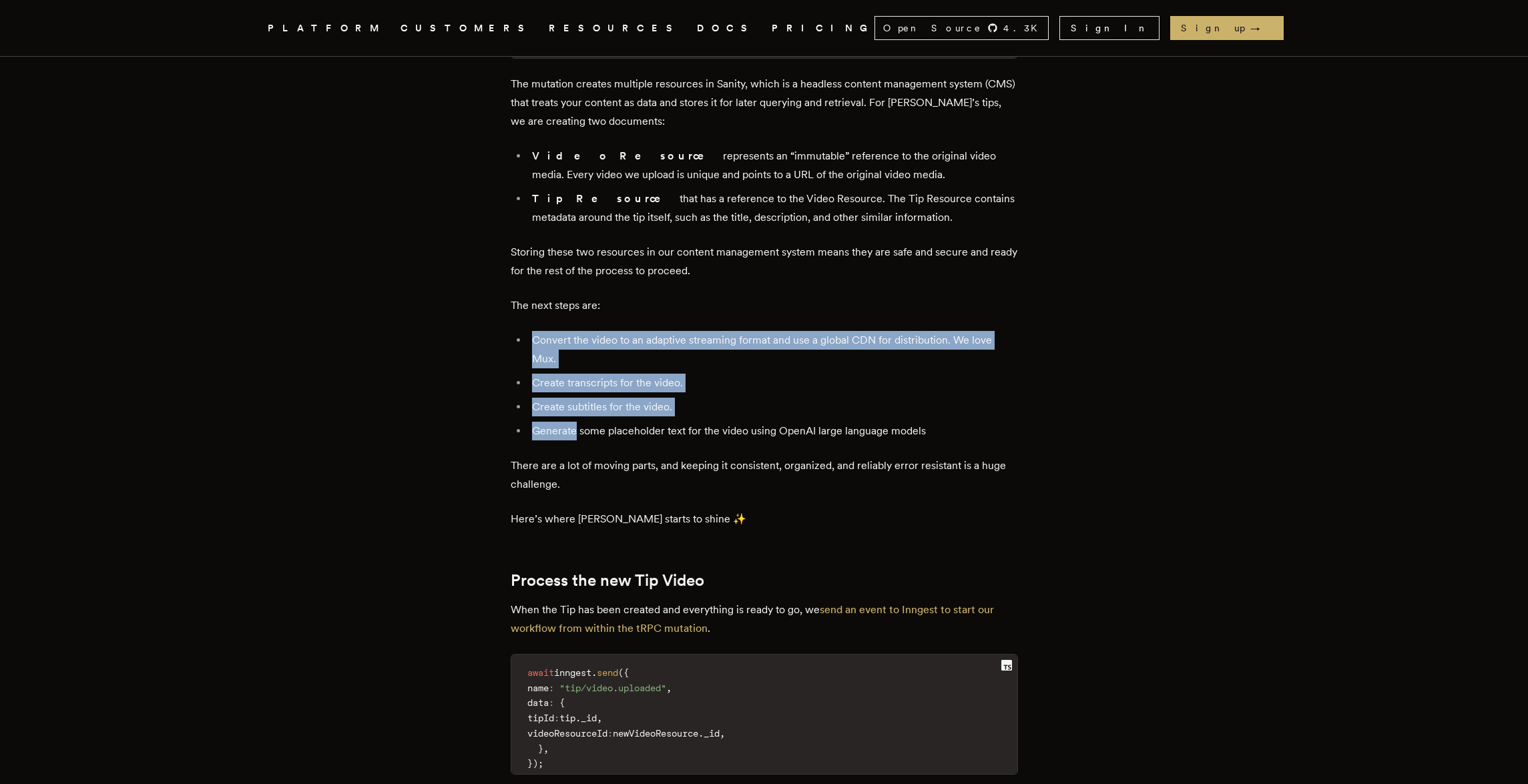
drag, startPoint x: 1110, startPoint y: 344, endPoint x: 1105, endPoint y: 444, distance: 100.1
drag, startPoint x: 1105, startPoint y: 444, endPoint x: 1101, endPoint y: 327, distance: 117.1
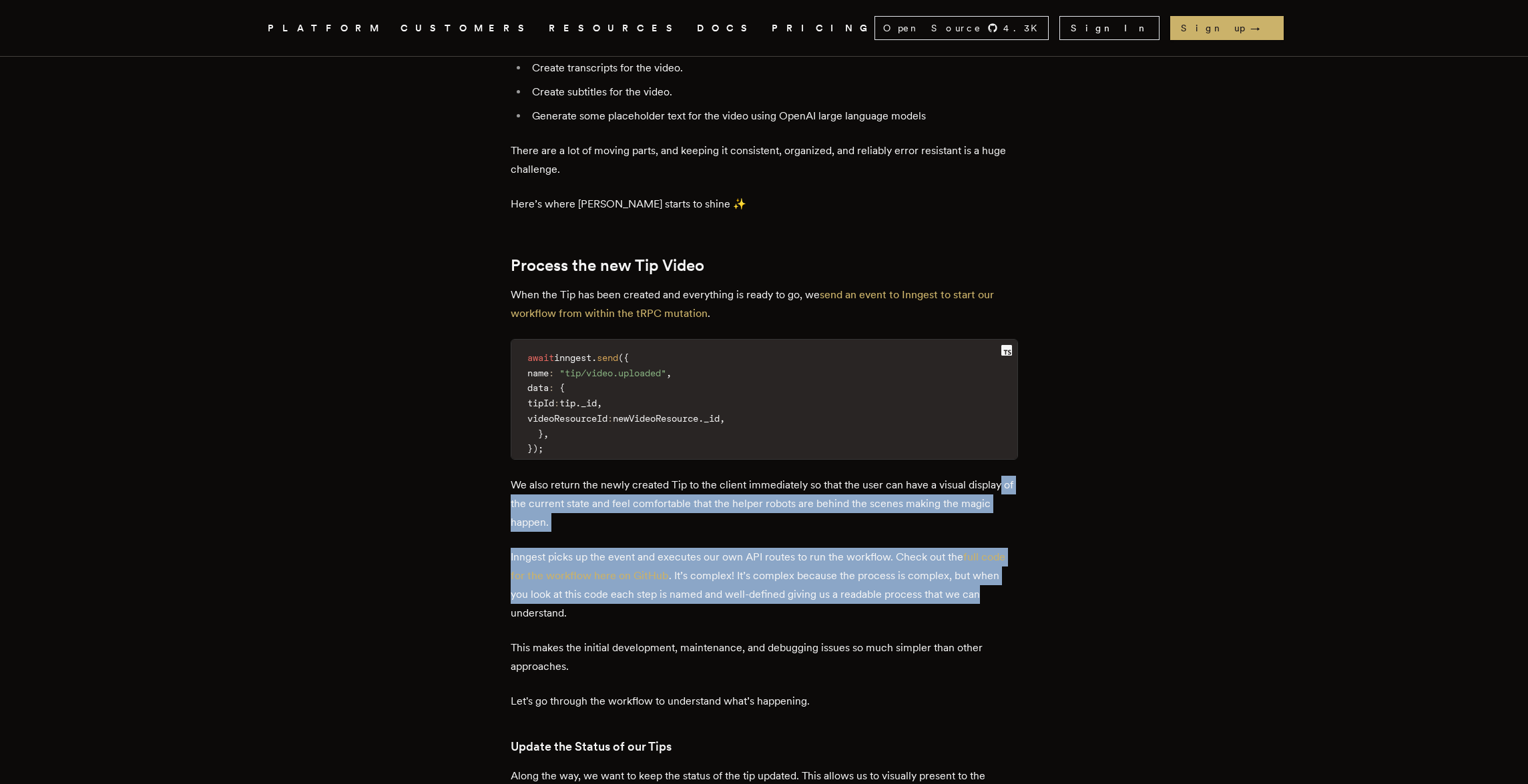
drag, startPoint x: 1197, startPoint y: 503, endPoint x: 1175, endPoint y: 625, distance: 124.0
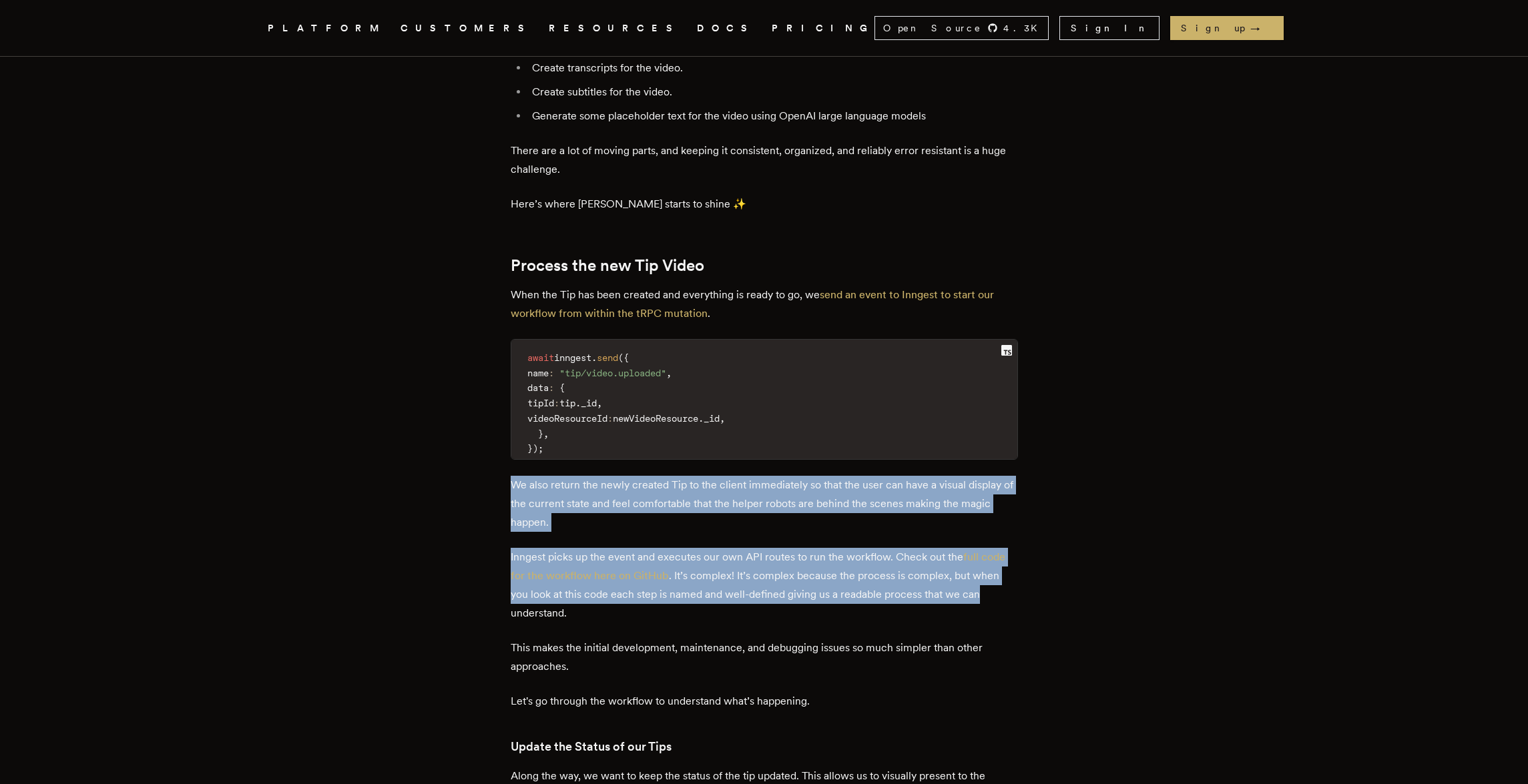
drag, startPoint x: 1167, startPoint y: 522, endPoint x: 1165, endPoint y: 490, distance: 32.1
drag, startPoint x: 1165, startPoint y: 489, endPoint x: 1152, endPoint y: 634, distance: 145.6
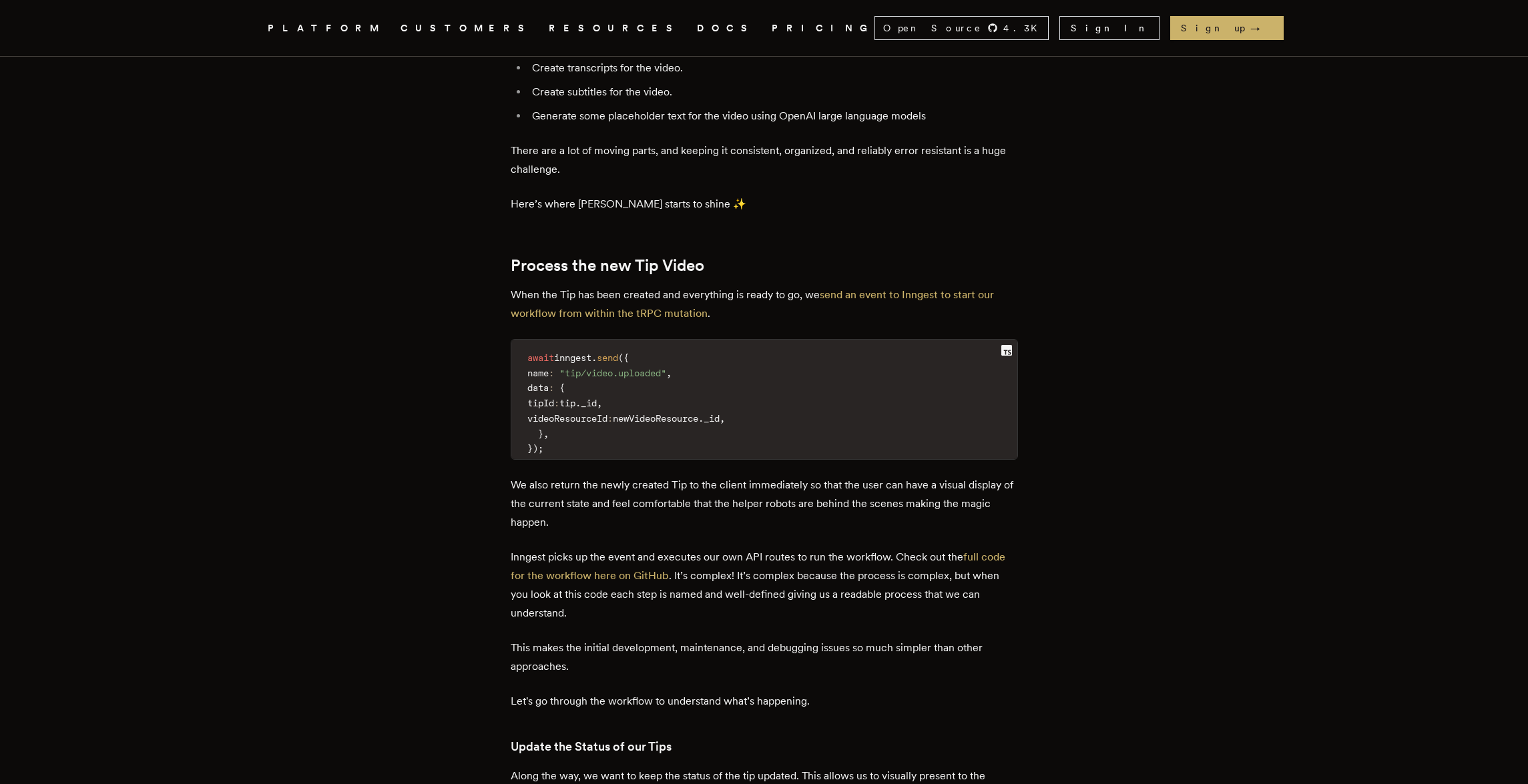
scroll to position [5192, 0]
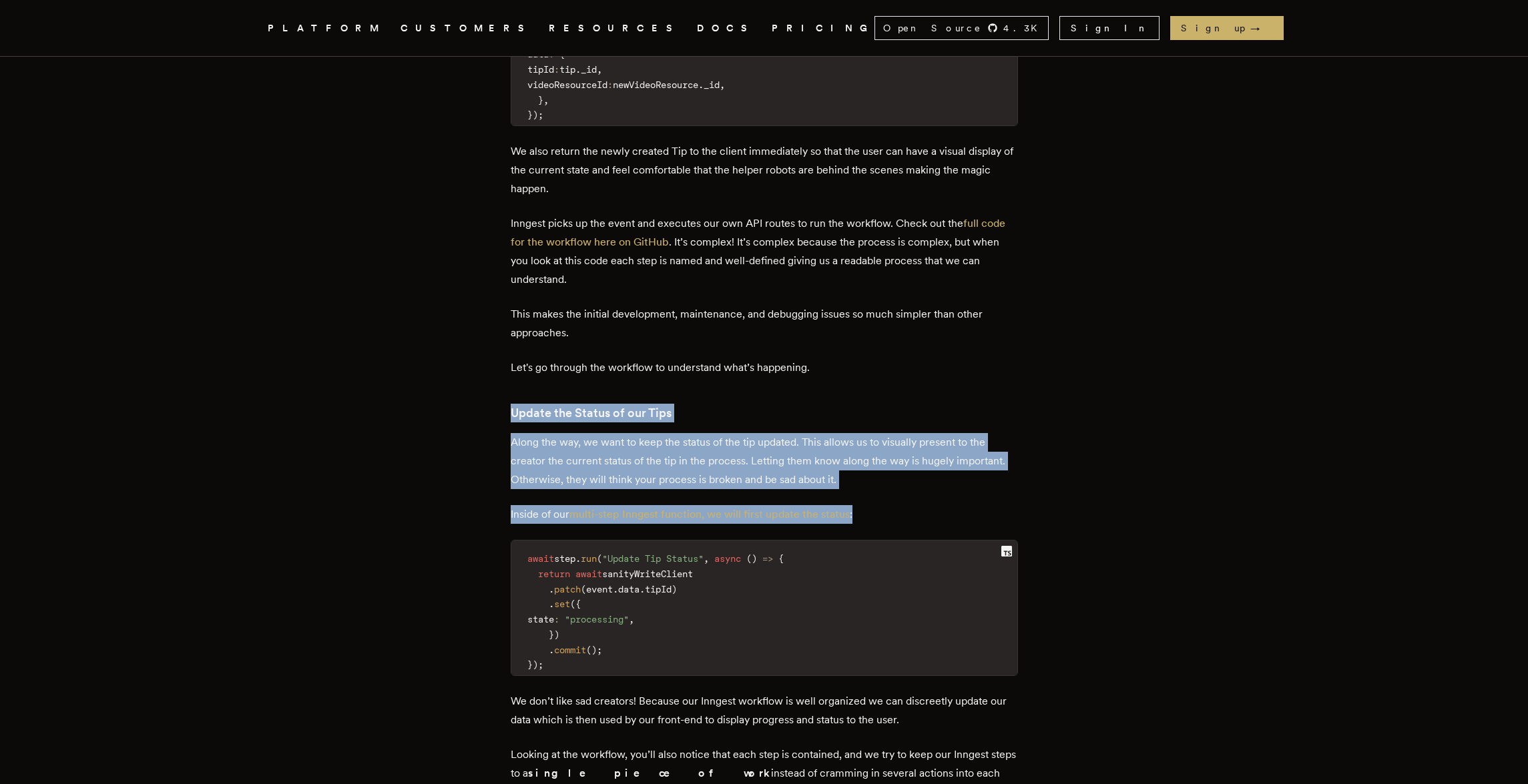
drag, startPoint x: 1151, startPoint y: 416, endPoint x: 1150, endPoint y: 409, distance: 7.1
click at [1151, 414] on article "Building an Event Driven Video Processing Workflow with Next.js, tRPC, and Inng…" at bounding box center [764, 557] width 961 height 11386
click at [1150, 409] on article "Building an Event Driven Video Processing Workflow with Next.js, tRPC, and Inng…" at bounding box center [764, 557] width 961 height 11386
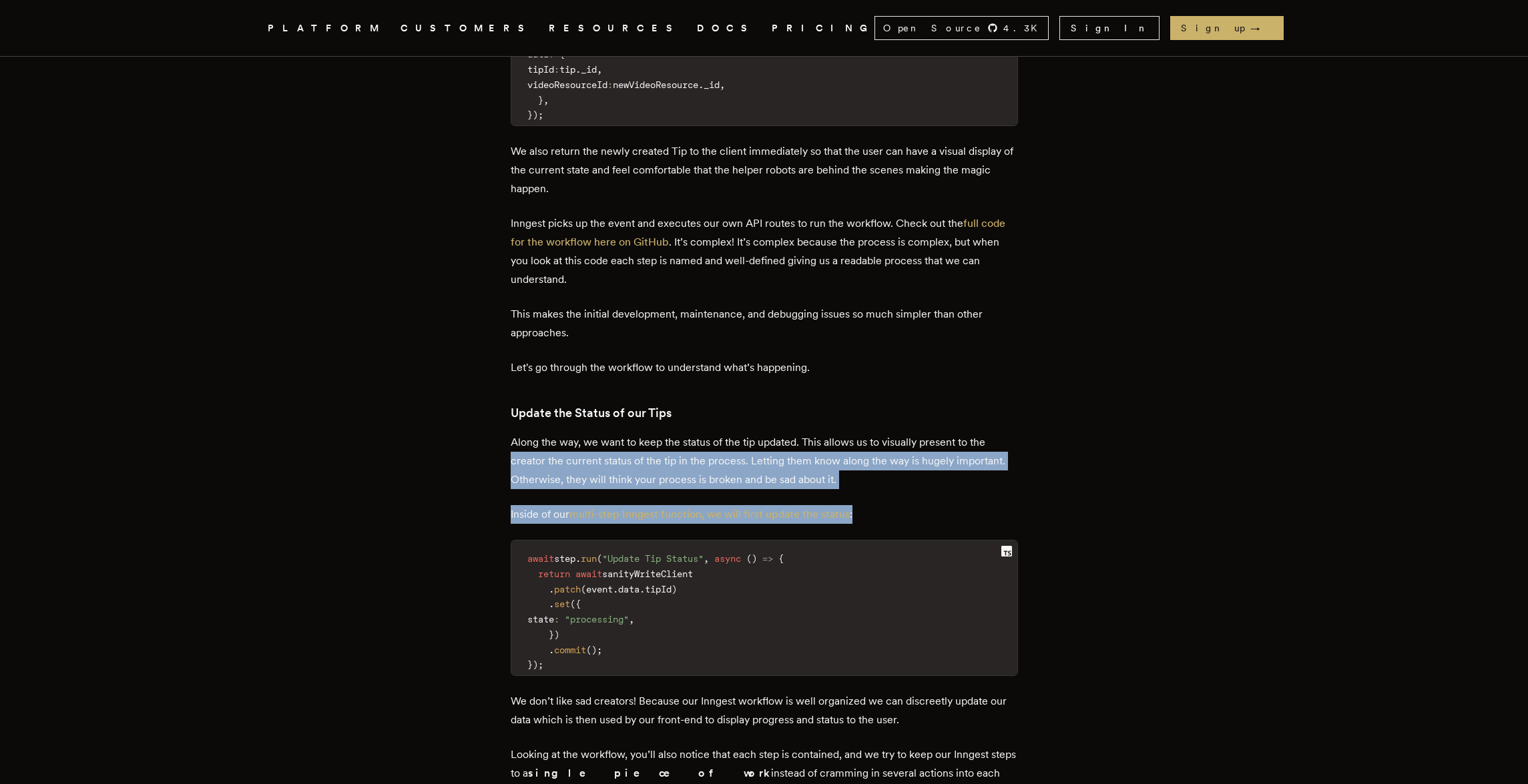
click at [1202, 569] on div "Building an Event Driven Video Processing Workflow with Next.js, tRPC, and Inng…" at bounding box center [764, 557] width 1068 height 11386
click at [1202, 569] on article "Building an Event Driven Video Processing Workflow with Next.js, tRPC, and Inng…" at bounding box center [764, 557] width 961 height 11386
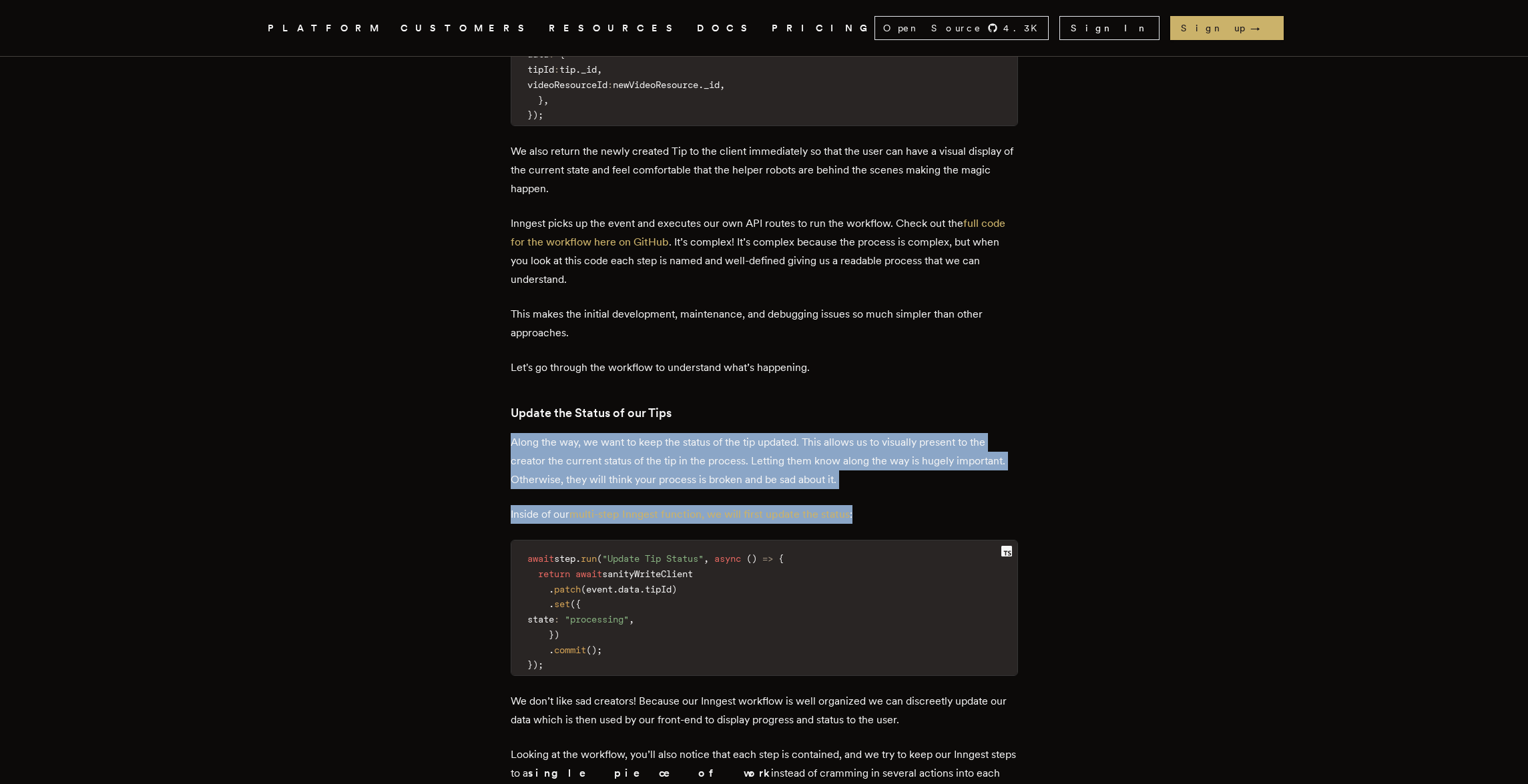
drag, startPoint x: 1176, startPoint y: 493, endPoint x: 1168, endPoint y: 442, distance: 51.6
click at [1169, 442] on article "Building an Event Driven Video Processing Workflow with Next.js, tRPC, and Inng…" at bounding box center [764, 557] width 961 height 11386
click at [1167, 437] on article "Building an Event Driven Video Processing Workflow with Next.js, tRPC, and Inng…" at bounding box center [764, 557] width 961 height 11386
drag, startPoint x: 1167, startPoint y: 456, endPoint x: 1166, endPoint y: 525, distance: 69.0
click at [1165, 526] on article "Building an Event Driven Video Processing Workflow with Next.js, tRPC, and Inng…" at bounding box center [764, 557] width 961 height 11386
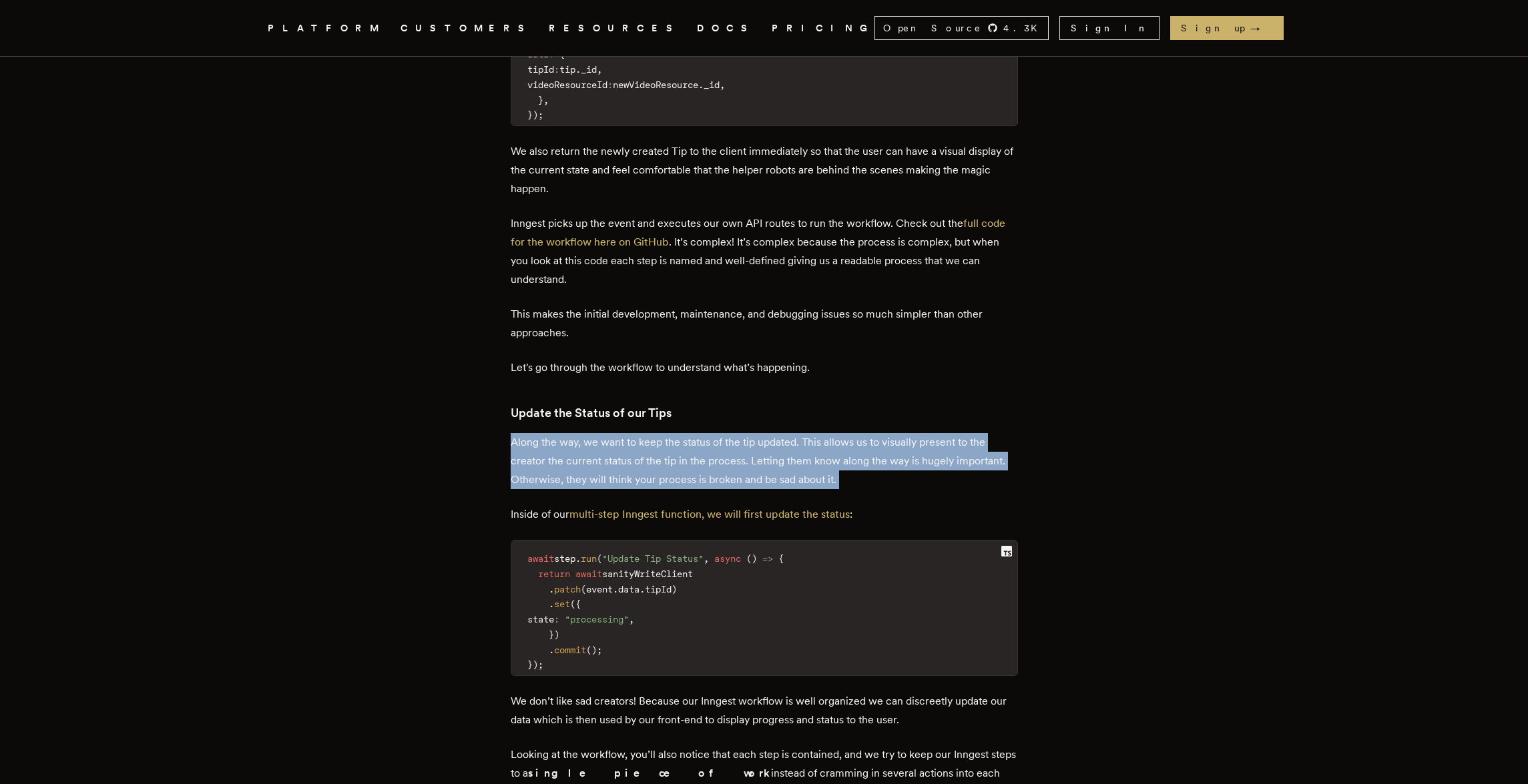
click at [1165, 526] on article "Building an Event Driven Video Processing Workflow with Next.js, tRPC, and Inng…" at bounding box center [764, 557] width 961 height 11386
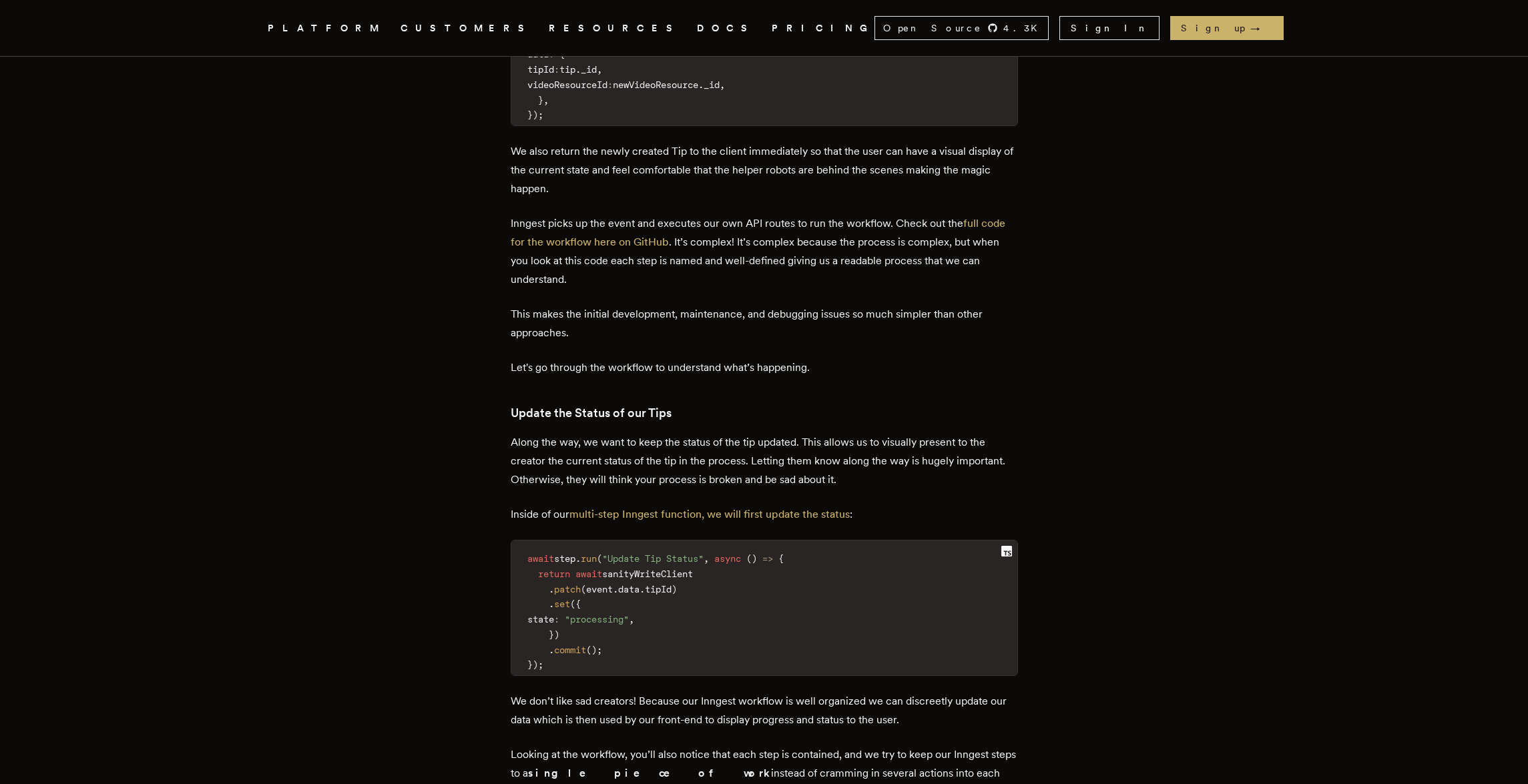
scroll to position [5350, 0]
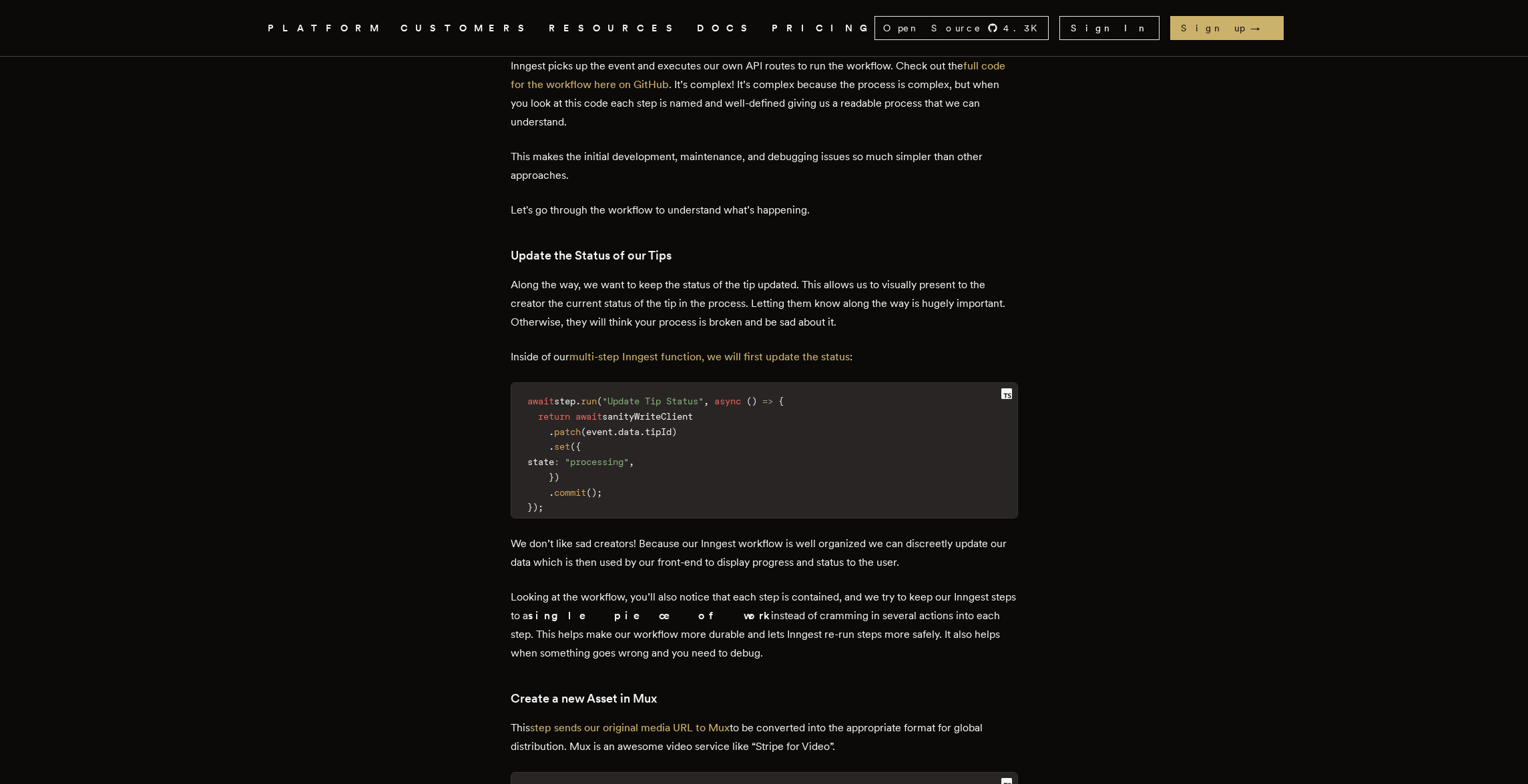
click at [1161, 548] on article "Building an Event Driven Video Processing Workflow with Next.js, tRPC, and Inng…" at bounding box center [764, 399] width 961 height 11386
click at [1182, 591] on article "Building an Event Driven Video Processing Workflow with Next.js, tRPC, and Inng…" at bounding box center [764, 399] width 961 height 11386
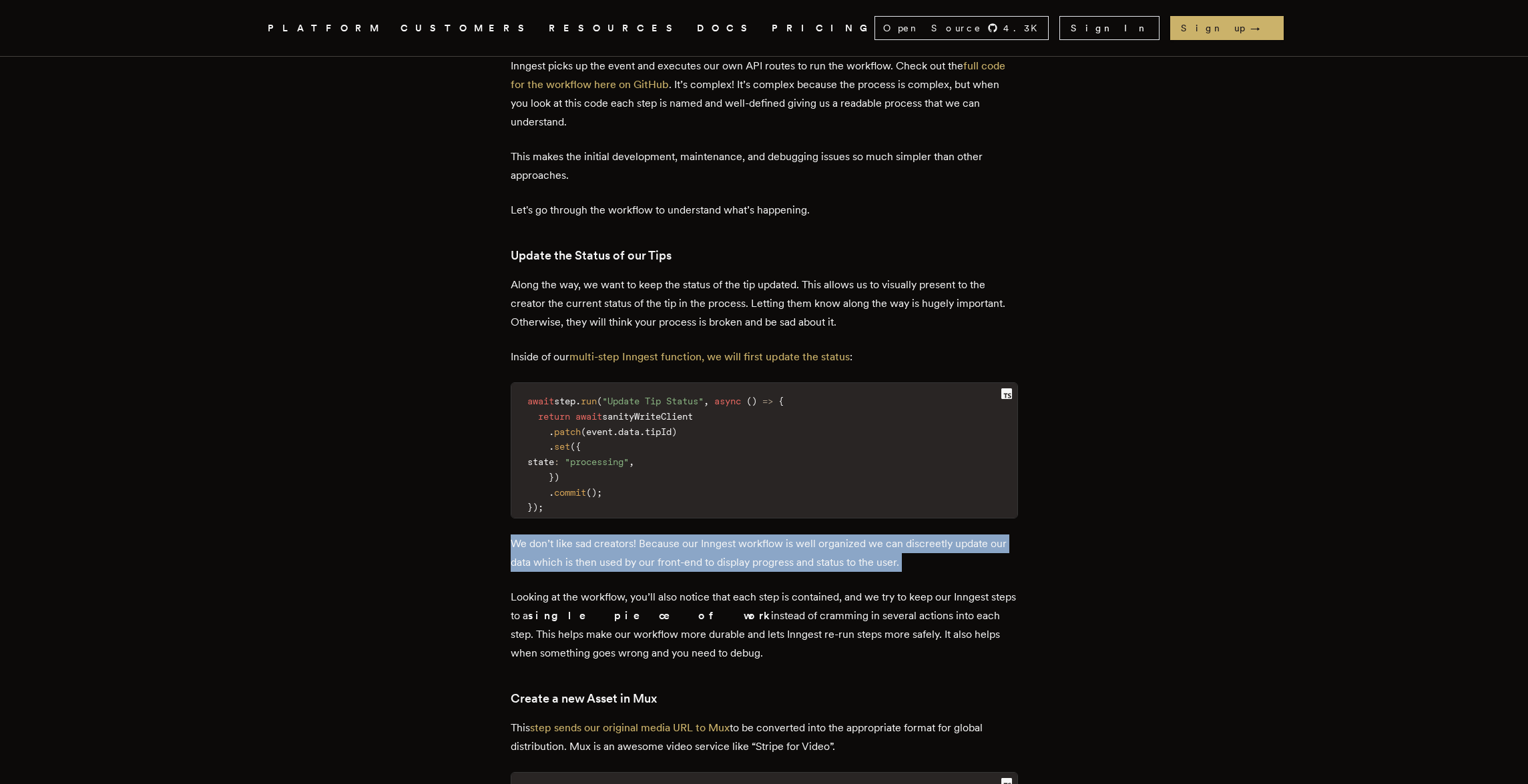
click at [1182, 591] on article "Building an Event Driven Video Processing Workflow with Next.js, tRPC, and Inng…" at bounding box center [764, 399] width 961 height 11386
click at [1221, 590] on article "Building an Event Driven Video Processing Workflow with Next.js, tRPC, and Inng…" at bounding box center [764, 399] width 961 height 11386
